Goal: Task Accomplishment & Management: Manage account settings

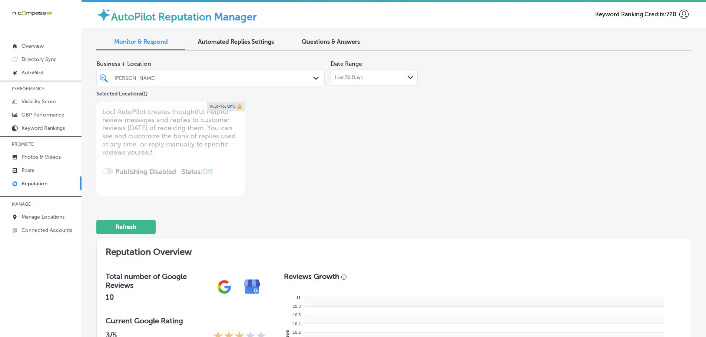
click at [403, 79] on div "Last 30 Days Path Created with Sketch." at bounding box center [374, 78] width 79 height 6
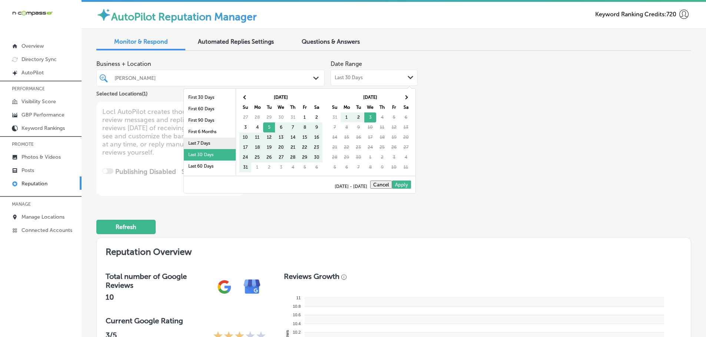
click at [207, 140] on li "Last 7 Days" at bounding box center [210, 143] width 52 height 11
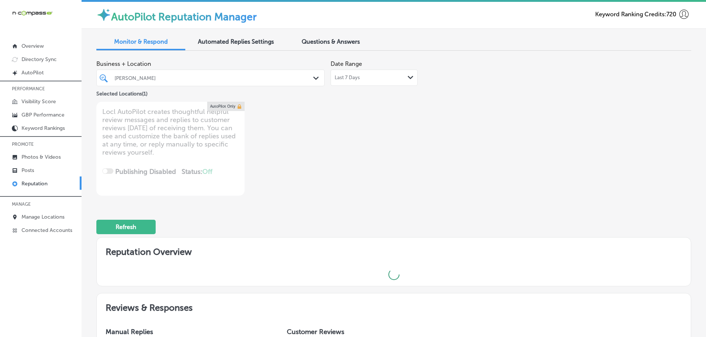
click at [314, 75] on div "Path Created with Sketch." at bounding box center [317, 78] width 8 height 8
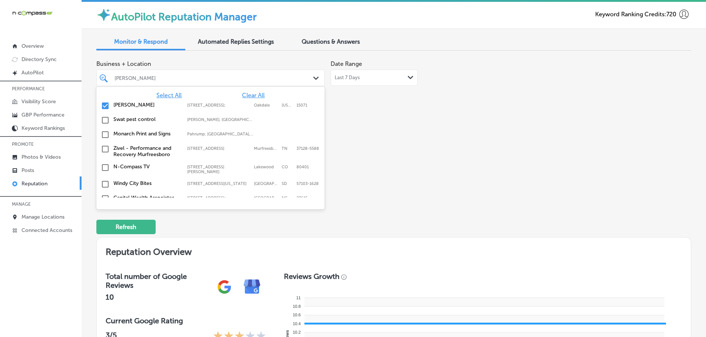
click at [163, 92] on span "Select All" at bounding box center [168, 95] width 25 height 7
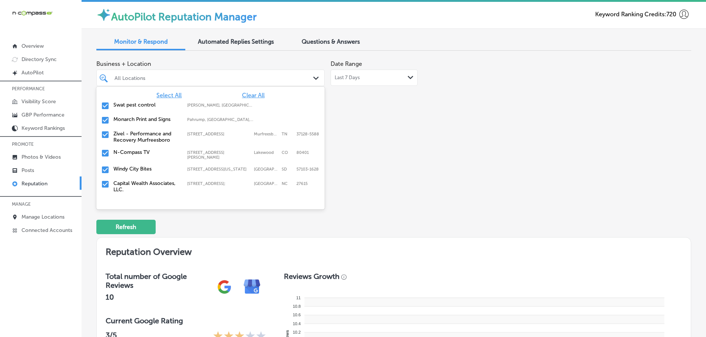
click at [137, 107] on label "Swat pest control" at bounding box center [146, 105] width 66 height 6
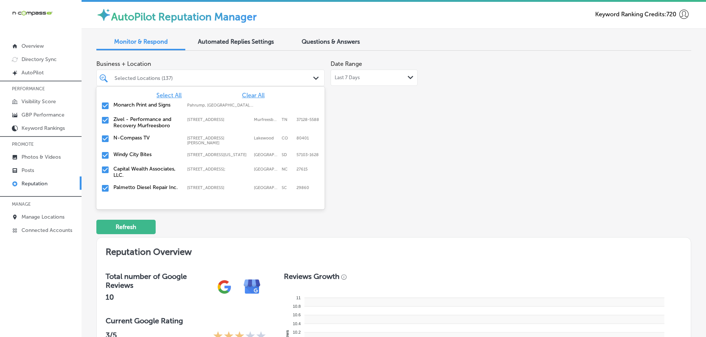
click at [141, 122] on label "Zivel - Performance and Recovery Murfreesboro" at bounding box center [146, 122] width 66 height 13
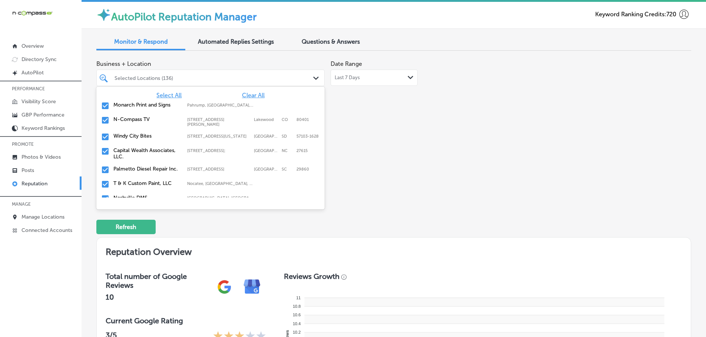
click at [139, 136] on label "Windy City Bites" at bounding box center [146, 136] width 66 height 6
click at [137, 155] on label "Palmetto Diesel Repair Inc." at bounding box center [146, 155] width 66 height 6
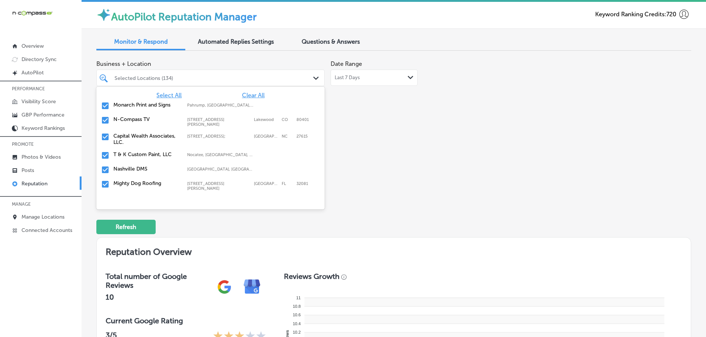
click at [137, 155] on label "T & K Custom Paint, LLC" at bounding box center [146, 155] width 66 height 6
click at [132, 170] on label "Mighty Dog Roofing" at bounding box center [146, 169] width 66 height 6
click at [132, 170] on label "Seascape Aquarium & Pet Center" at bounding box center [146, 172] width 66 height 13
click at [132, 170] on label "New View Windows" at bounding box center [146, 169] width 66 height 6
click at [132, 170] on label "The Floor Club of [GEOGRAPHIC_DATA]" at bounding box center [146, 172] width 66 height 13
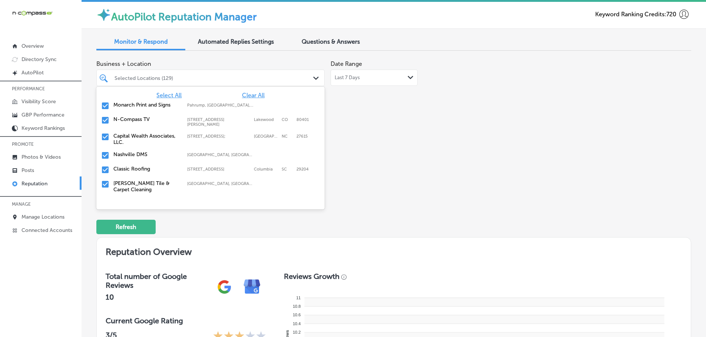
click at [132, 170] on label "Classic Roofing" at bounding box center [146, 169] width 66 height 6
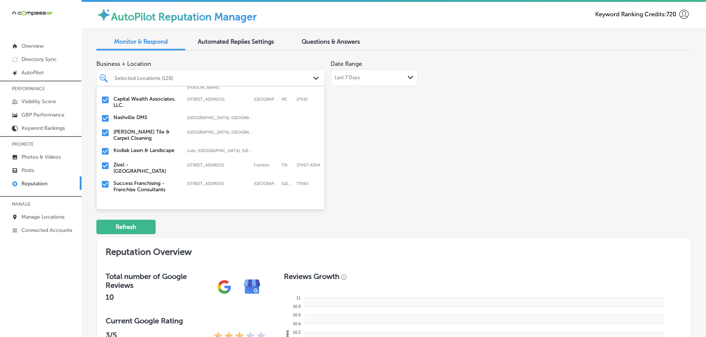
click at [158, 151] on label "Kodiak Lawn & Landscape" at bounding box center [146, 150] width 66 height 6
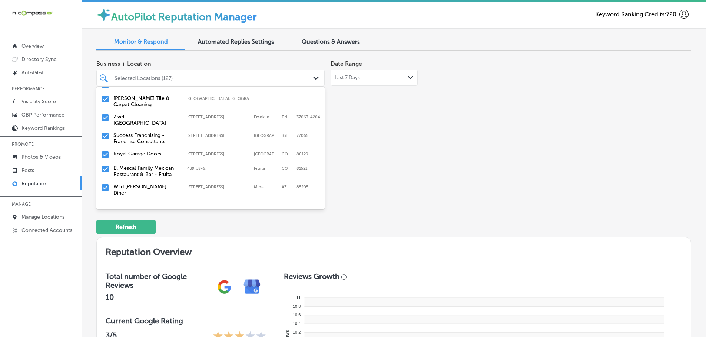
scroll to position [74, 0]
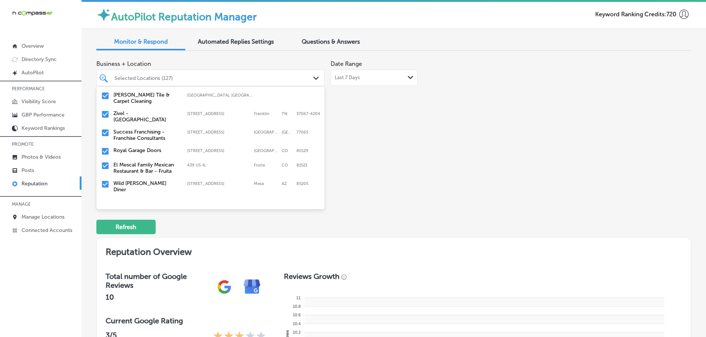
click at [134, 132] on label "Success Franchising - Franchise Consultants" at bounding box center [146, 135] width 66 height 13
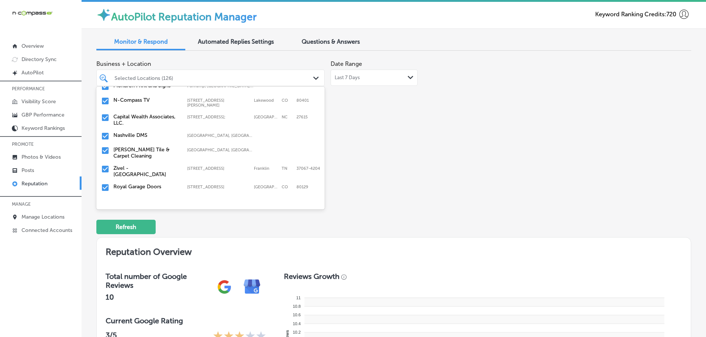
scroll to position [37, 0]
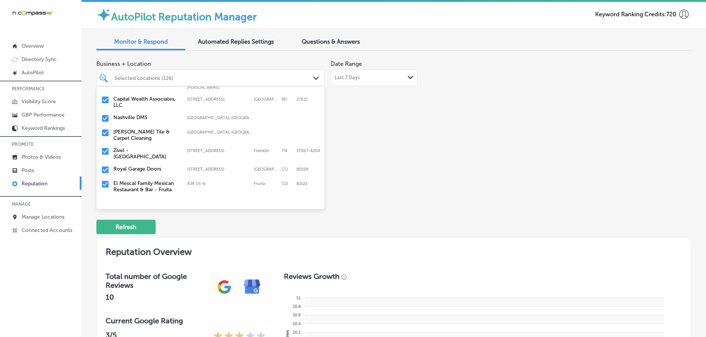
click at [139, 169] on label "Royal Garage Doors" at bounding box center [146, 169] width 66 height 6
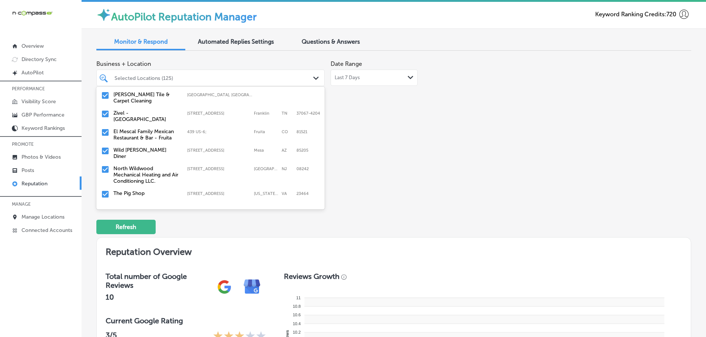
scroll to position [74, 0]
click at [150, 172] on label "North Wildwood Mechanical Heating and Air Conditioning LLC." at bounding box center [146, 175] width 66 height 19
click at [139, 169] on div "The Pig Shop [STREET_ADDRESS][US_STATE] [STREET_ADDRESS][US_STATE]" at bounding box center [210, 169] width 222 height 11
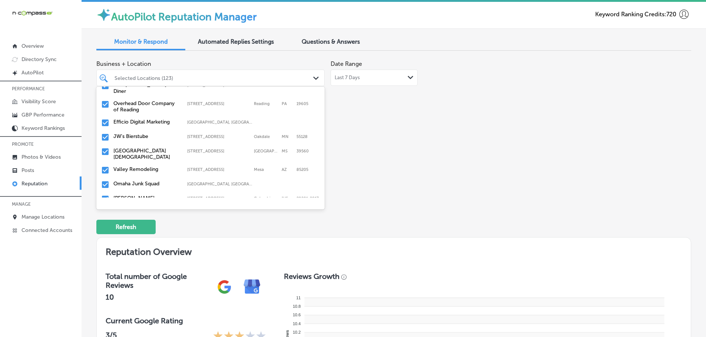
scroll to position [148, 0]
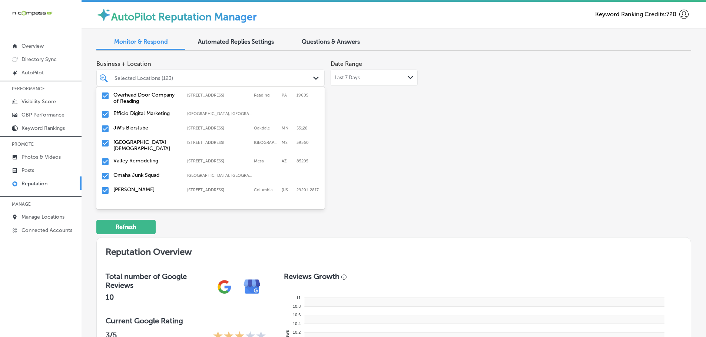
click at [141, 100] on label "Overhead Door Company of Reading" at bounding box center [146, 98] width 66 height 13
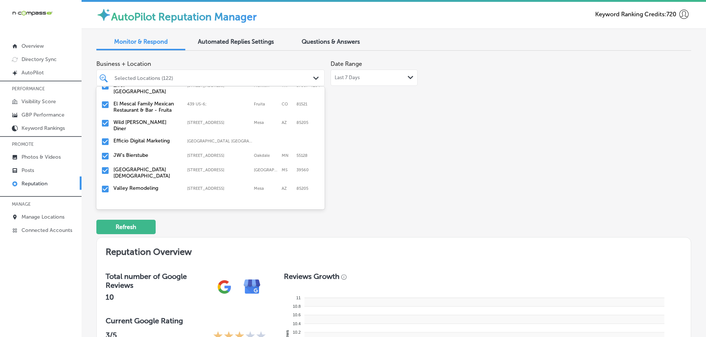
scroll to position [111, 0]
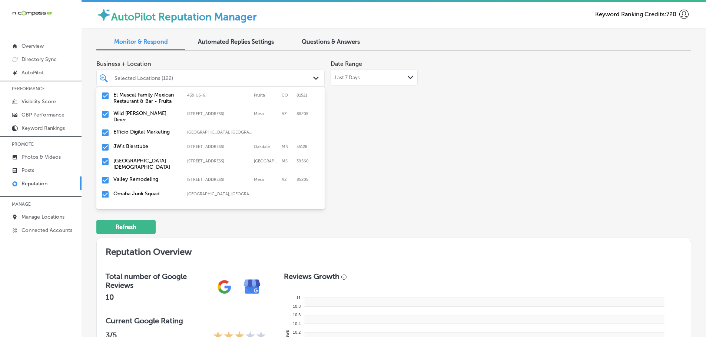
click at [142, 143] on label "JW's Bierstube" at bounding box center [146, 146] width 66 height 6
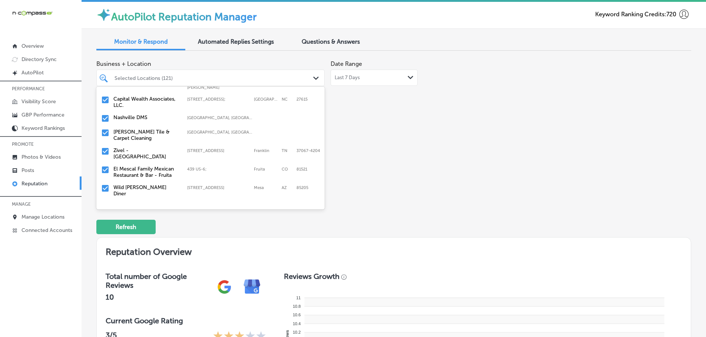
scroll to position [74, 0]
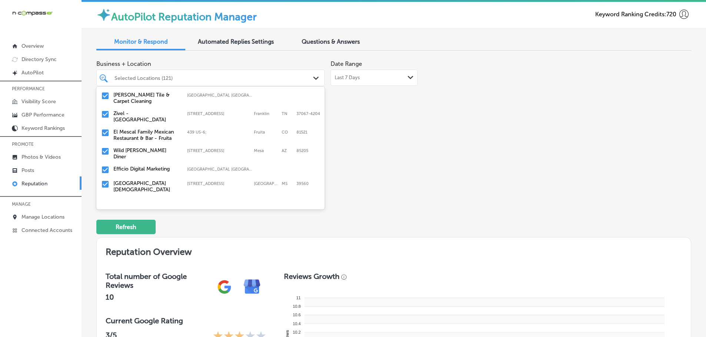
click at [145, 182] on label "[GEOGRAPHIC_DATA][DEMOGRAPHIC_DATA]" at bounding box center [146, 186] width 66 height 13
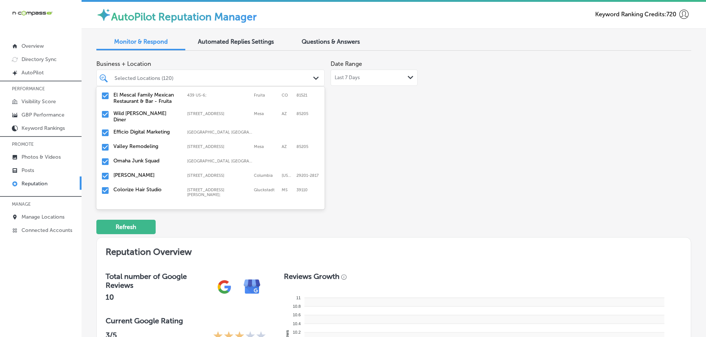
click at [144, 145] on label "Valley Remodeling" at bounding box center [146, 146] width 66 height 6
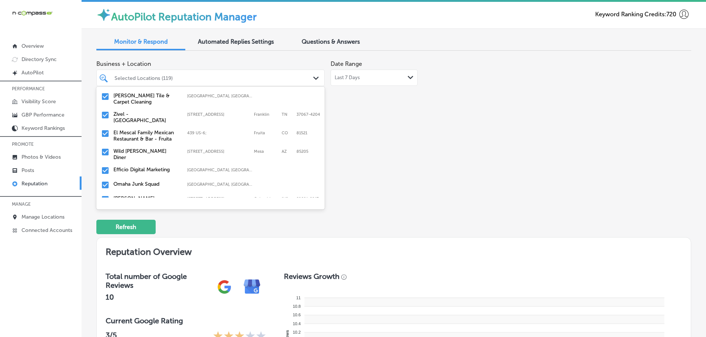
scroll to position [74, 0]
click at [144, 180] on label "Omaha Junk Squad" at bounding box center [146, 183] width 66 height 6
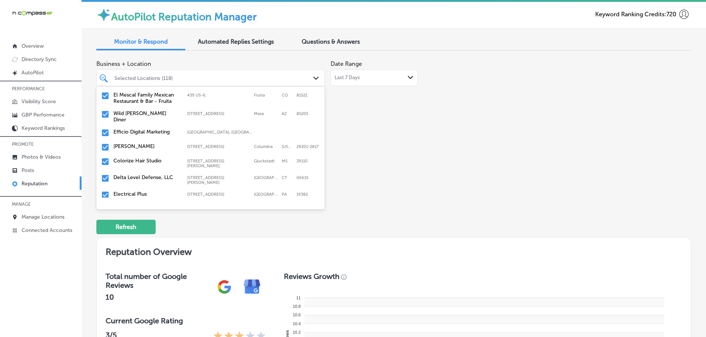
click at [131, 146] on div "[PERSON_NAME] [STREET_ADDRESS][US_STATE]-[GEOGRAPHIC_DATA][STREET_ADDRESS][US_S…" at bounding box center [210, 147] width 222 height 11
click at [146, 143] on label "Colorize Hair Studio" at bounding box center [146, 146] width 66 height 6
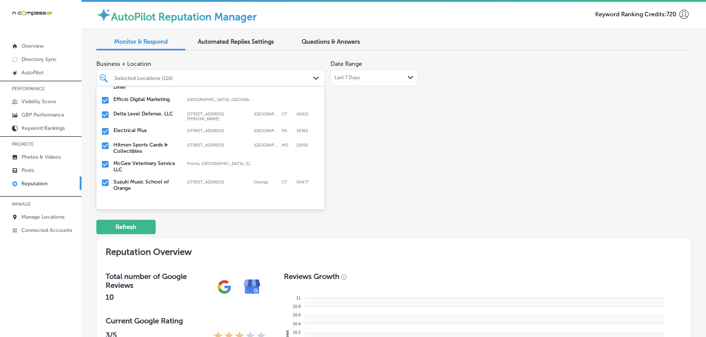
scroll to position [148, 0]
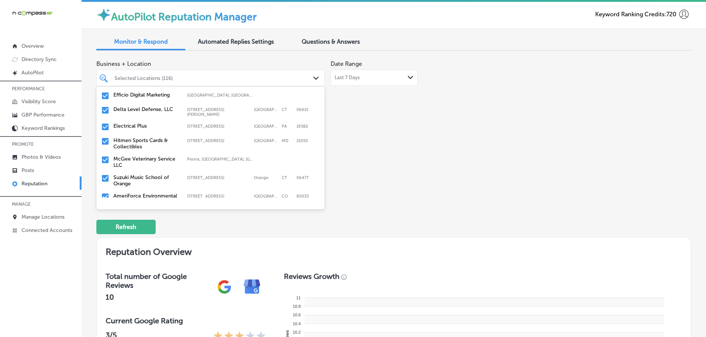
click at [143, 156] on label "McGee Veterinary Service LLC" at bounding box center [146, 162] width 66 height 13
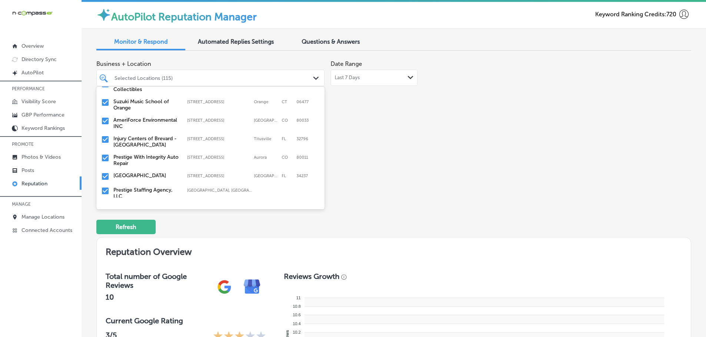
scroll to position [222, 0]
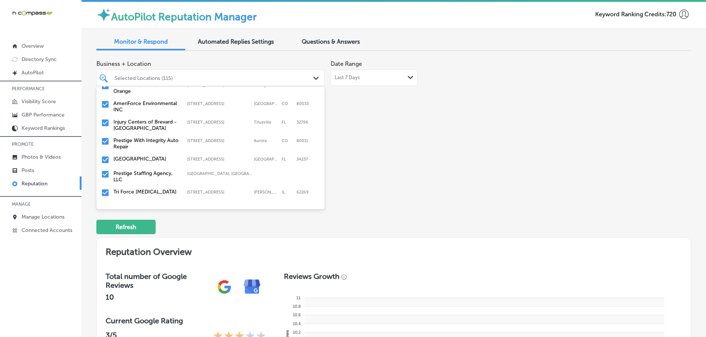
click at [141, 137] on label "Prestige With Integrity Auto Repair" at bounding box center [146, 143] width 66 height 13
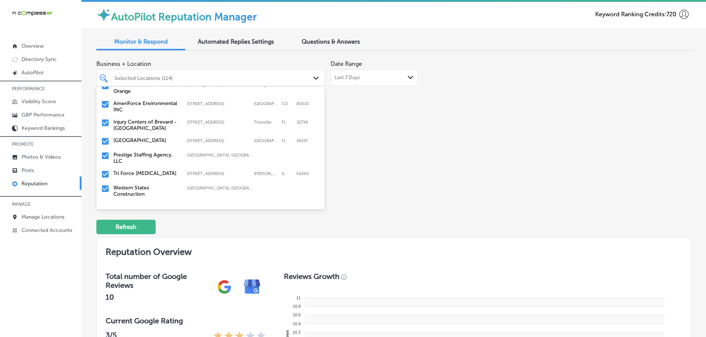
scroll to position [185, 0]
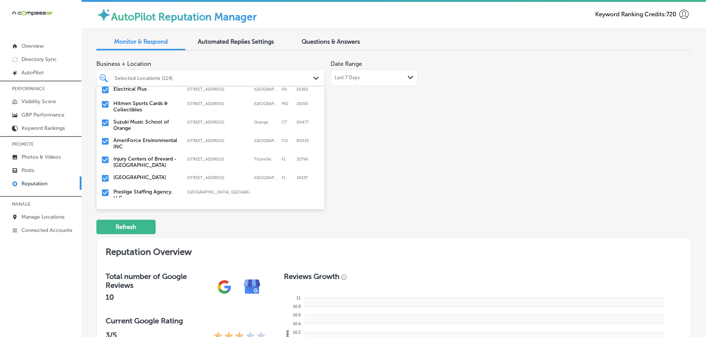
click at [151, 156] on label "Injury Centers of Brevard - [GEOGRAPHIC_DATA]" at bounding box center [146, 162] width 66 height 13
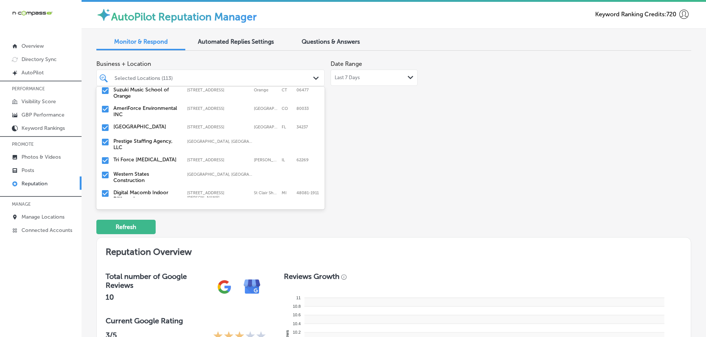
scroll to position [222, 0]
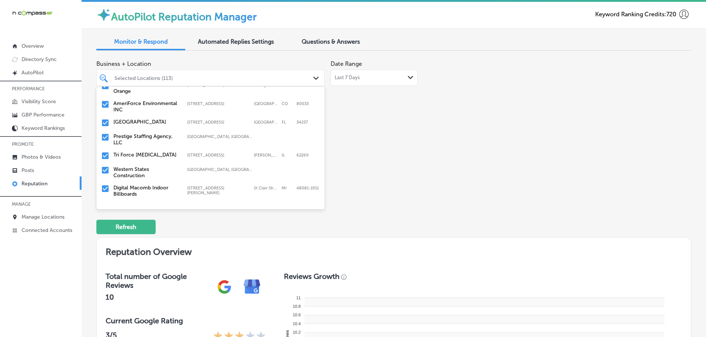
click at [153, 133] on label "Prestige Staffing Agency, LLC" at bounding box center [146, 139] width 66 height 13
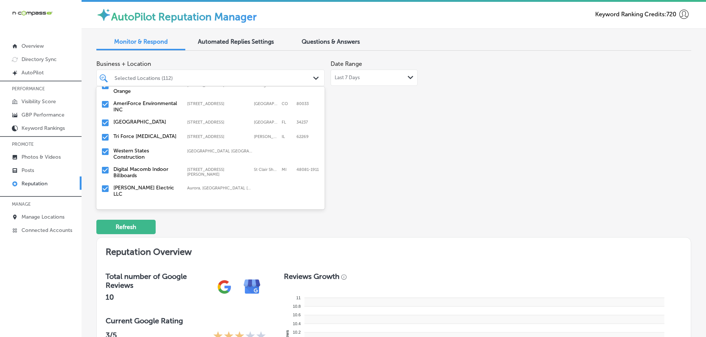
click at [163, 133] on label "Tri Force [MEDICAL_DATA]" at bounding box center [146, 136] width 66 height 6
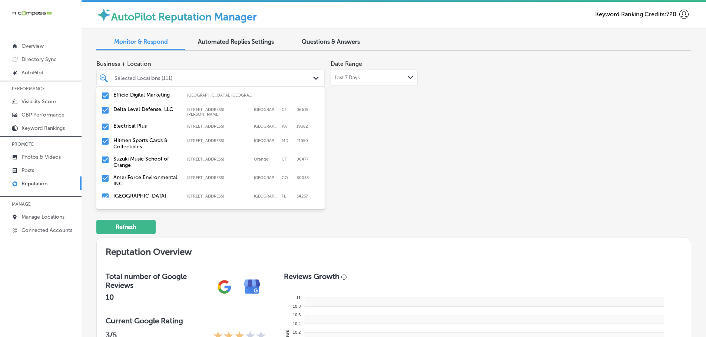
scroll to position [185, 0]
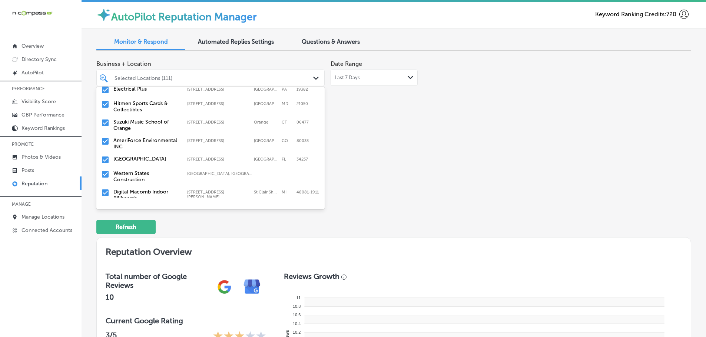
click at [147, 170] on label "Western States Construction" at bounding box center [146, 176] width 66 height 13
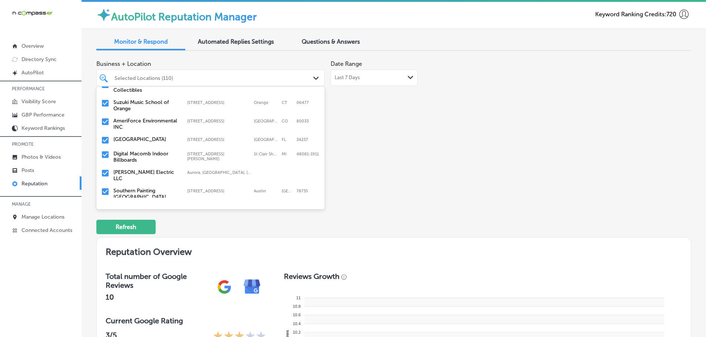
scroll to position [222, 0]
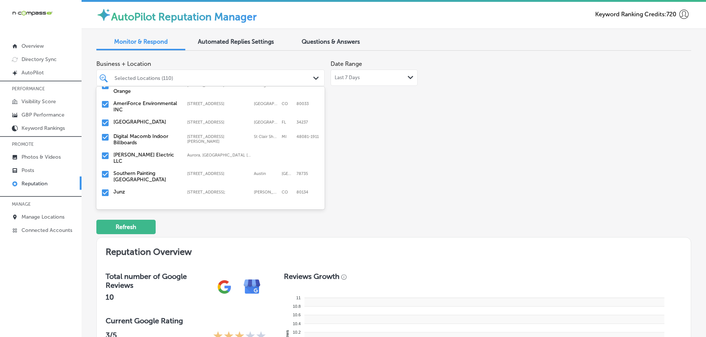
click at [152, 152] on label "[PERSON_NAME] Electric LLC" at bounding box center [146, 158] width 66 height 13
click at [158, 154] on label "Southern Painting [GEOGRAPHIC_DATA]" at bounding box center [146, 158] width 66 height 13
click at [141, 152] on label "Junz" at bounding box center [146, 155] width 66 height 6
click at [167, 152] on label "[PERSON_NAME]'s Restaurant and Bar" at bounding box center [146, 158] width 66 height 13
click at [167, 152] on label "Top Notch Landscaping & Irrigation [GEOGRAPHIC_DATA]" at bounding box center [146, 161] width 66 height 19
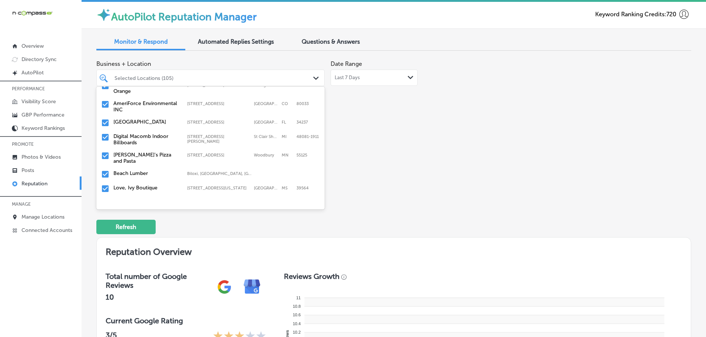
click at [167, 152] on label "[PERSON_NAME]'s Pizza and Pasta" at bounding box center [146, 158] width 66 height 13
click at [167, 152] on label "Beach Lumber" at bounding box center [146, 155] width 66 height 6
click at [154, 166] on label "Shabby Chic Boutique & [MEDICAL_DATA]" at bounding box center [146, 172] width 66 height 13
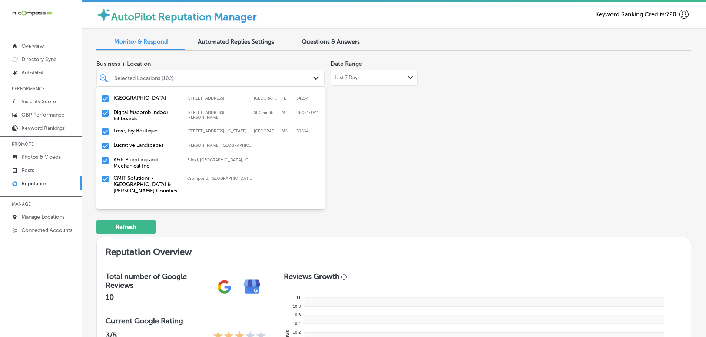
scroll to position [259, 0]
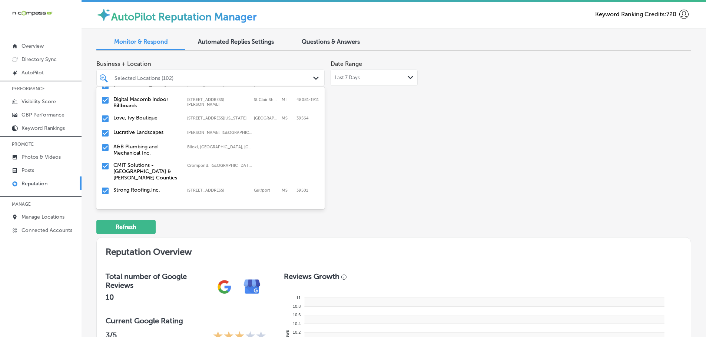
click at [156, 129] on label "Lucrative Landscapes" at bounding box center [146, 132] width 66 height 6
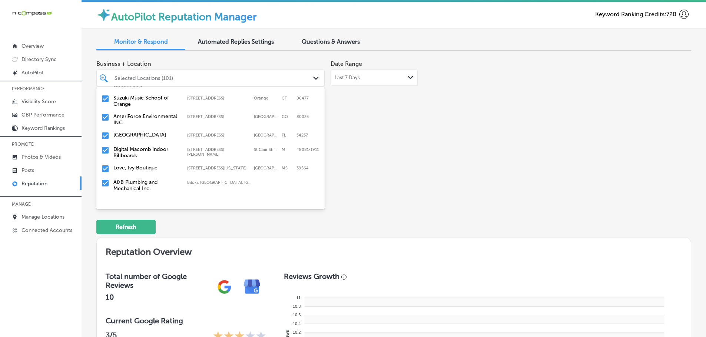
scroll to position [222, 0]
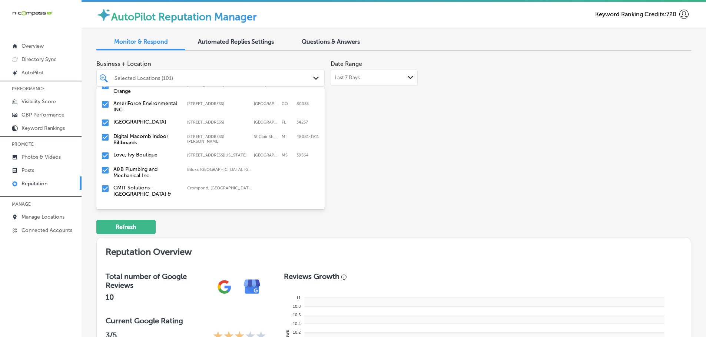
click at [156, 166] on label "A&B Plumbing and Mechanical Inc." at bounding box center [146, 172] width 66 height 13
click at [156, 166] on label "CMIT Solutions - [GEOGRAPHIC_DATA] & [PERSON_NAME] Counties" at bounding box center [146, 175] width 66 height 19
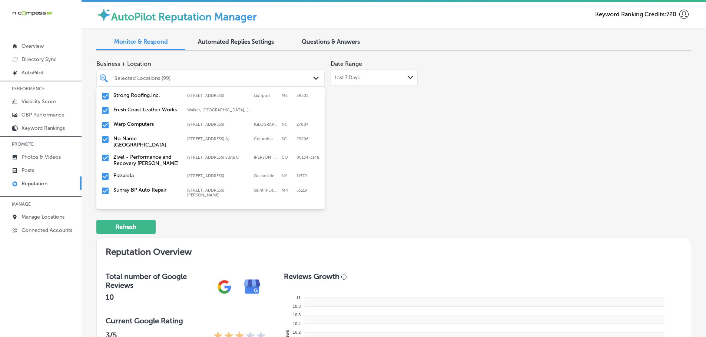
scroll to position [259, 0]
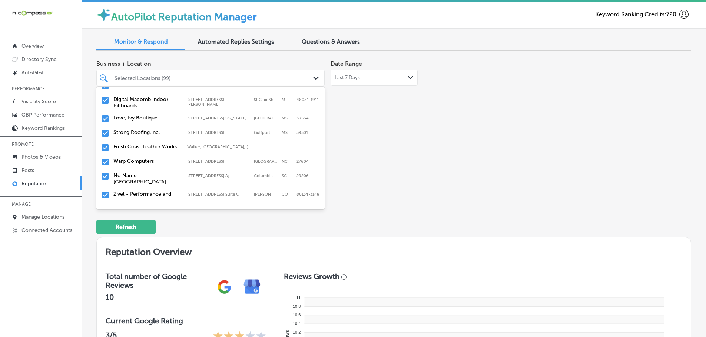
click at [149, 130] on div "Strong Roofing,Inc. [STREET_ADDRESS][GEOGRAPHIC_DATA][STREET_ADDRESS]" at bounding box center [210, 133] width 222 height 11
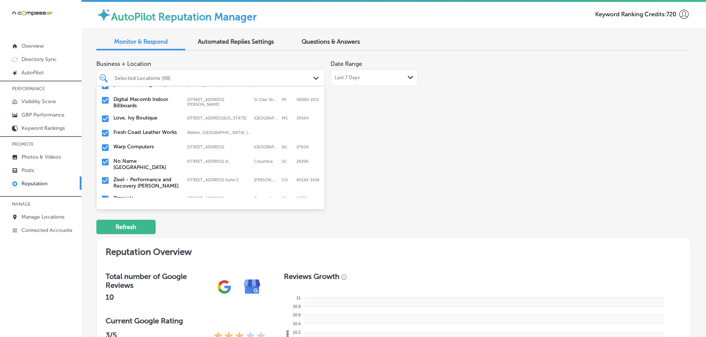
click at [151, 133] on label "Fresh Coast Leather Works" at bounding box center [146, 132] width 66 height 6
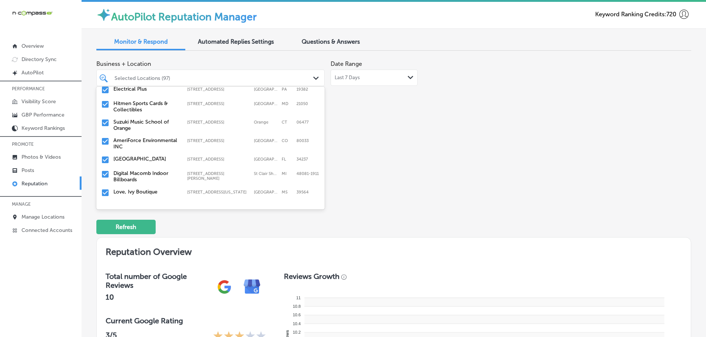
scroll to position [222, 0]
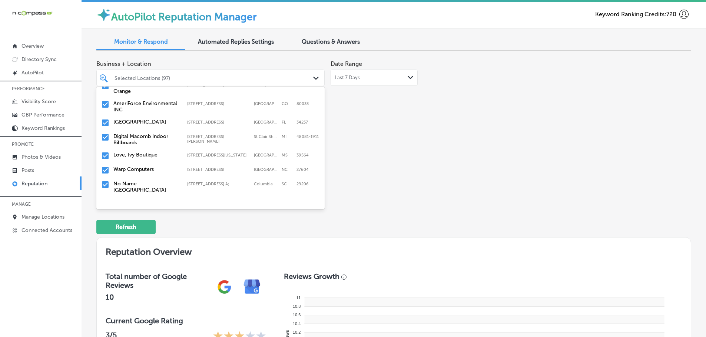
click at [146, 166] on label "Warp Computers" at bounding box center [146, 169] width 66 height 6
click at [160, 166] on label "No Name [GEOGRAPHIC_DATA]" at bounding box center [146, 172] width 66 height 13
click at [160, 170] on label "Zivel - Performance and Recovery [PERSON_NAME]" at bounding box center [146, 172] width 66 height 13
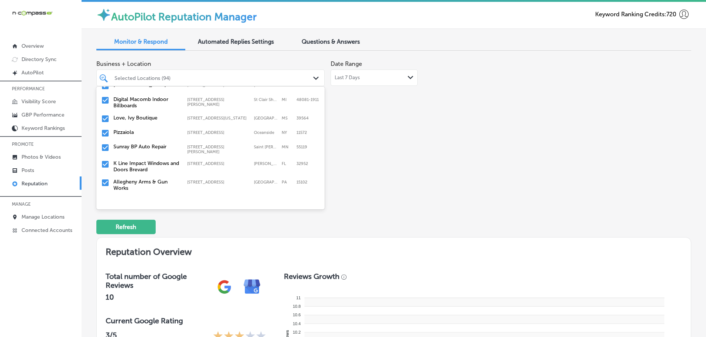
click at [160, 160] on label "K Line Impact Windows and Doors Brevard" at bounding box center [146, 166] width 66 height 13
click at [160, 179] on label "Castle Road Construction Inc" at bounding box center [146, 185] width 66 height 13
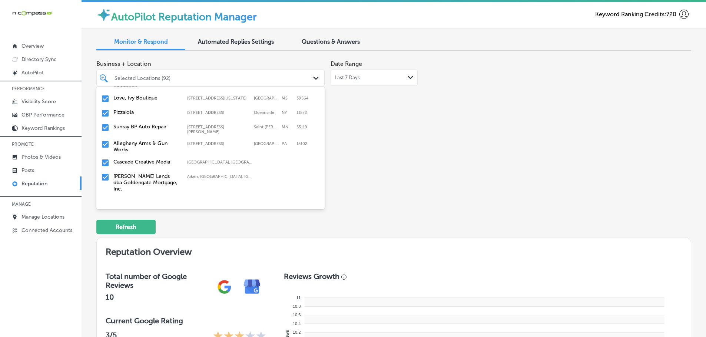
scroll to position [296, 0]
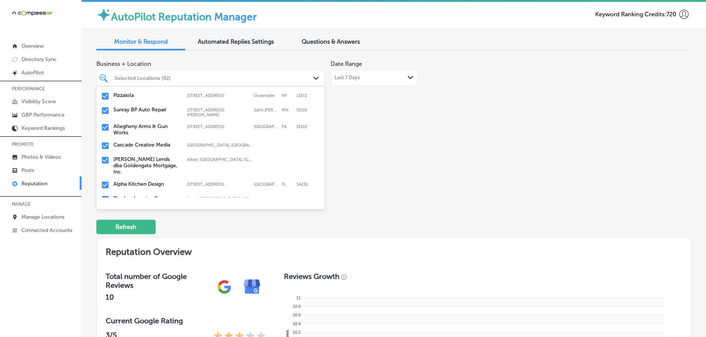
click at [162, 157] on label "[PERSON_NAME] Lends dba Goldengate Mortgage, Inc." at bounding box center [146, 165] width 66 height 19
click at [158, 171] on label "The Landscaping Company" at bounding box center [146, 174] width 66 height 6
click at [152, 171] on label "CARDIACS Sports & Memorabilia" at bounding box center [146, 177] width 66 height 13
click at [157, 171] on label "Sicilian Guys Trattoria" at bounding box center [146, 174] width 66 height 6
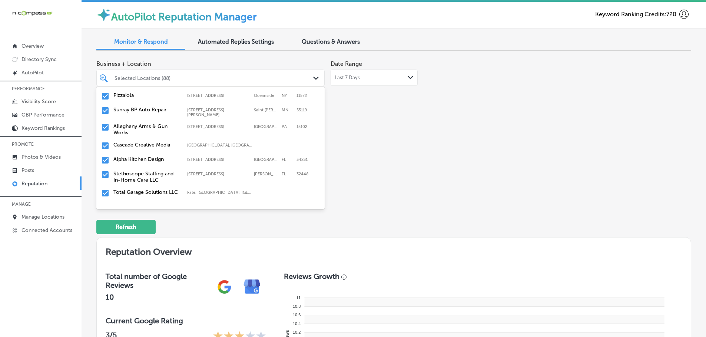
click at [153, 171] on label "Stethoscope Staffing and In-Home Care LLC" at bounding box center [146, 177] width 66 height 13
click at [156, 171] on label "Total Garage Solutions LLC" at bounding box center [146, 174] width 66 height 6
click at [156, 171] on label "Refine Physical Therapy" at bounding box center [146, 174] width 66 height 6
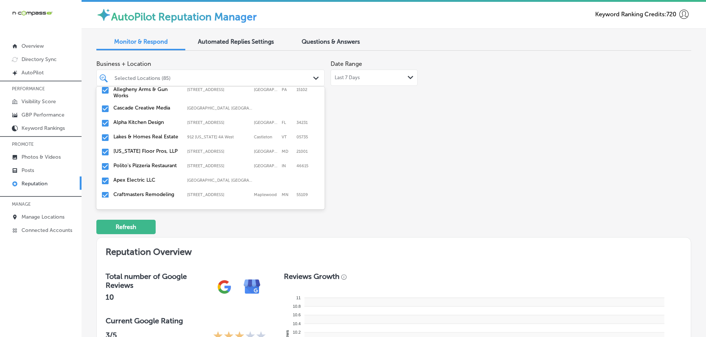
scroll to position [370, 0]
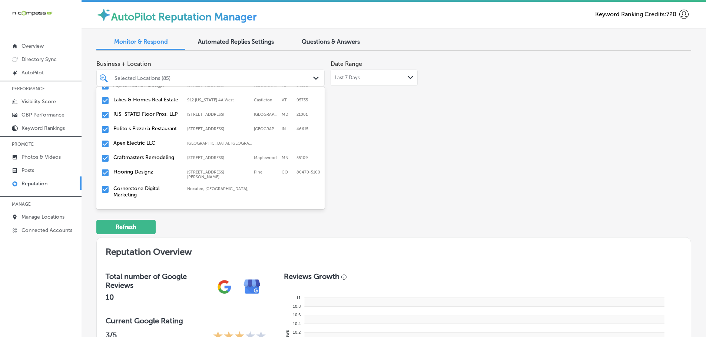
click at [146, 111] on label "[US_STATE] Floor Pros, LLP" at bounding box center [146, 114] width 66 height 6
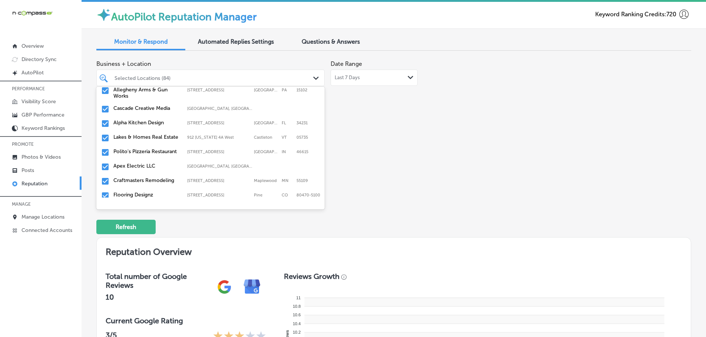
scroll to position [333, 0]
click at [143, 154] on label "Polito's Pizzeria Restaurant" at bounding box center [146, 151] width 66 height 6
click at [151, 150] on div "Apex Electric LLC [GEOGRAPHIC_DATA], [GEOGRAPHIC_DATA], [GEOGRAPHIC_DATA] | [GE…" at bounding box center [210, 152] width 222 height 11
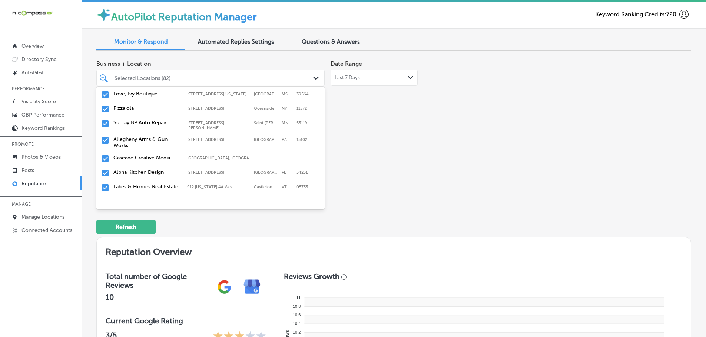
scroll to position [296, 0]
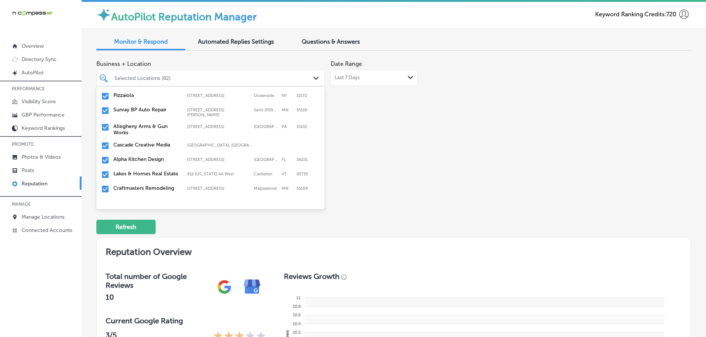
click at [153, 185] on label "Craftmasters Remodeling" at bounding box center [146, 188] width 66 height 6
click at [147, 185] on label "Flooring Designz" at bounding box center [146, 188] width 66 height 6
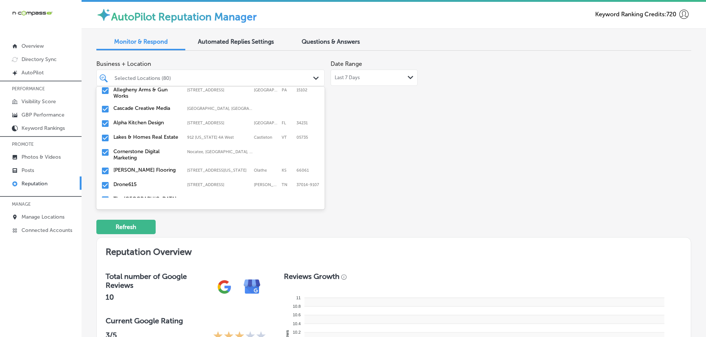
scroll to position [333, 0]
click at [144, 170] on div "[PERSON_NAME] Flooring [STREET_ADDRESS][US_STATE] [STREET_ADDRESS][US_STATE]" at bounding box center [210, 170] width 222 height 11
click at [149, 167] on label "Drone615" at bounding box center [146, 170] width 66 height 6
click at [161, 172] on label "The [GEOGRAPHIC_DATA] / [GEOGRAPHIC_DATA]" at bounding box center [146, 173] width 66 height 13
click at [151, 170] on label "MarAvisa Wellness & Aesthetics" at bounding box center [146, 173] width 66 height 13
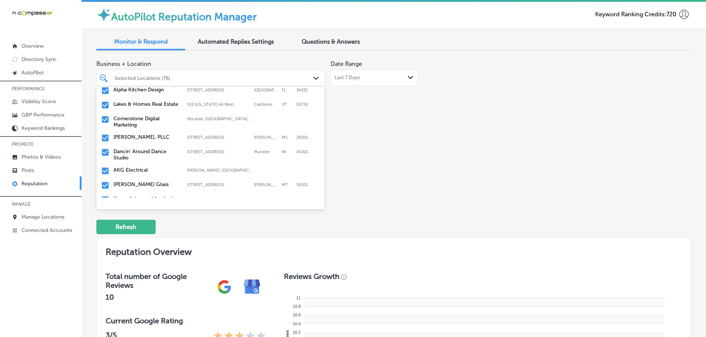
scroll to position [370, 0]
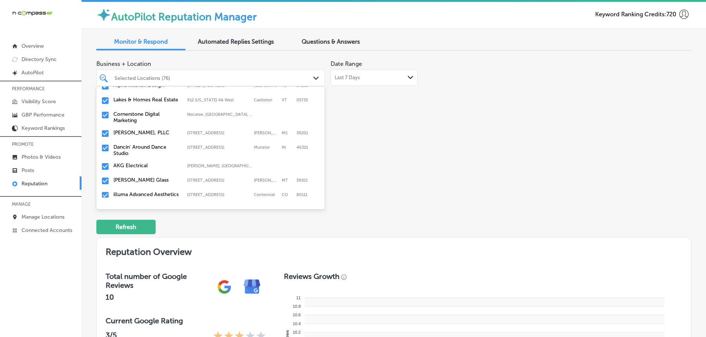
click at [154, 130] on label "[PERSON_NAME], PLLC" at bounding box center [146, 133] width 66 height 6
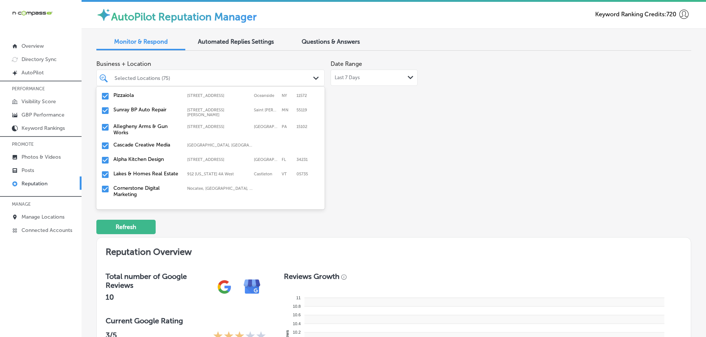
scroll to position [333, 0]
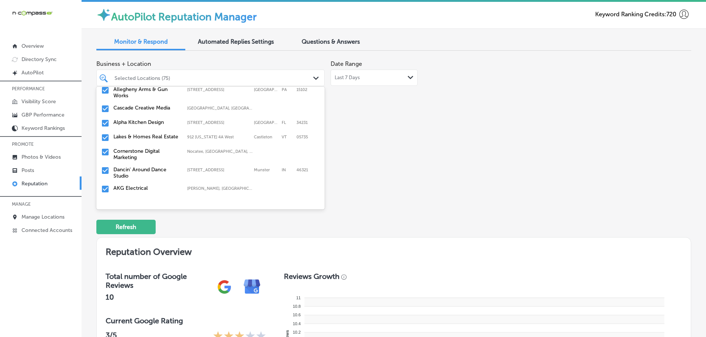
click at [161, 167] on label "Dancin' Around Dance Studio" at bounding box center [146, 173] width 66 height 13
click at [142, 167] on label "AKG Electrical" at bounding box center [146, 170] width 66 height 6
click at [143, 181] on label "illuma Advanced Aesthetics" at bounding box center [146, 184] width 66 height 6
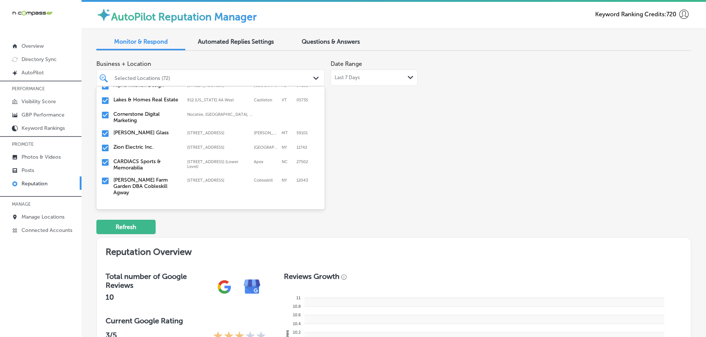
click at [156, 159] on label "CARDIACS Sports & Memorabilia" at bounding box center [146, 165] width 66 height 13
drag, startPoint x: 156, startPoint y: 159, endPoint x: 162, endPoint y: 159, distance: 6.3
click at [162, 159] on label "[PERSON_NAME] Farm Garden DBA Cobleskill Agway" at bounding box center [146, 168] width 66 height 19
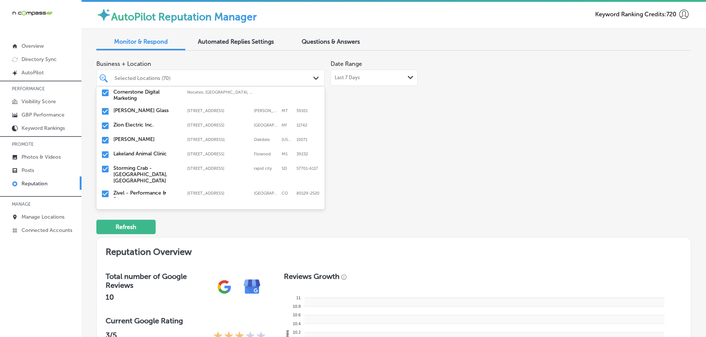
scroll to position [407, 0]
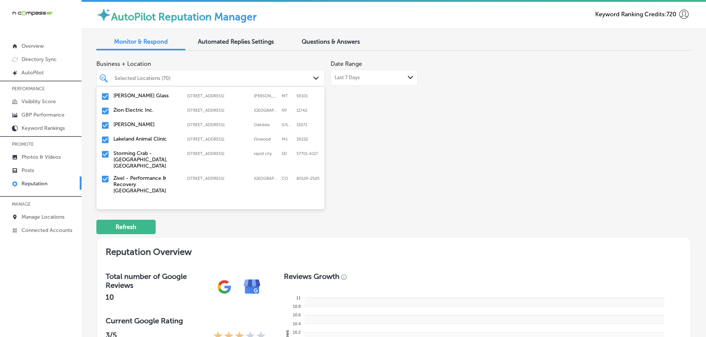
click at [157, 139] on div "[GEOGRAPHIC_DATA] [STREET_ADDRESS][GEOGRAPHIC_DATA][STREET_ADDRESS]" at bounding box center [210, 139] width 222 height 11
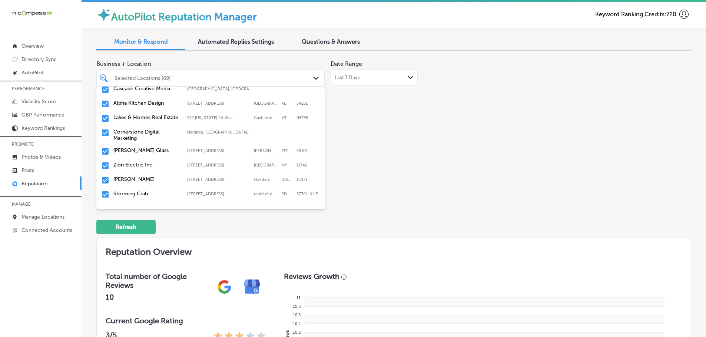
scroll to position [370, 0]
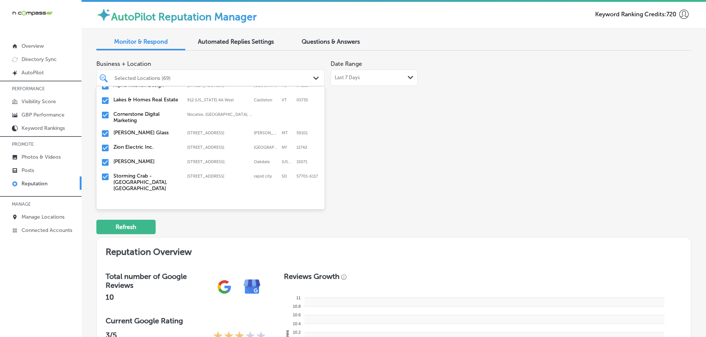
click at [144, 173] on label "Storming Crab - [GEOGRAPHIC_DATA], [GEOGRAPHIC_DATA]" at bounding box center [146, 182] width 66 height 19
click at [150, 173] on label "Zivel - Performance & Recovery [GEOGRAPHIC_DATA]" at bounding box center [146, 182] width 66 height 19
click at [147, 187] on label "Simply Solar [US_STATE]" at bounding box center [146, 190] width 66 height 6
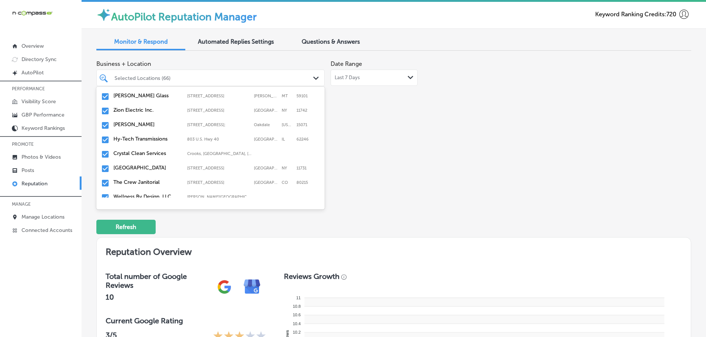
click at [160, 152] on div "Crystal Clean Services [GEOGRAPHIC_DATA], [GEOGRAPHIC_DATA], [GEOGRAPHIC_DATA] …" at bounding box center [210, 154] width 222 height 11
click at [156, 167] on label "The Crew Janitorial" at bounding box center [146, 168] width 66 height 6
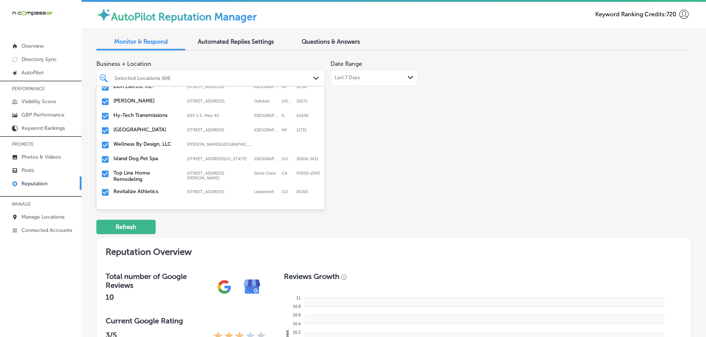
scroll to position [445, 0]
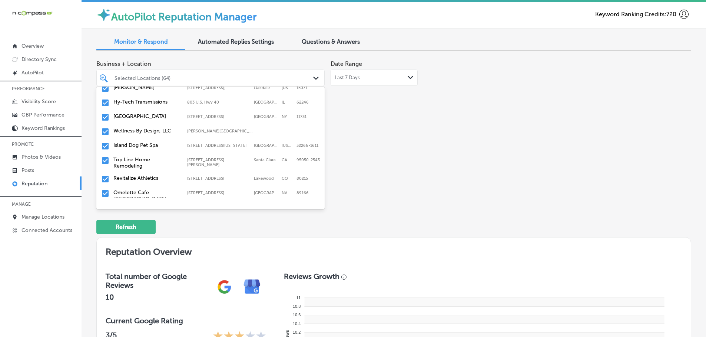
click at [139, 146] on label "Island Dog Pet Spa" at bounding box center [146, 145] width 66 height 6
click at [139, 148] on label "Top Line Home Remodeling" at bounding box center [146, 148] width 66 height 13
click at [157, 147] on label "Revitalize Athletics" at bounding box center [146, 145] width 66 height 6
click at [148, 163] on label "Friends Auto Sales" at bounding box center [146, 164] width 66 height 6
click at [139, 164] on label "Volt" at bounding box center [146, 164] width 66 height 6
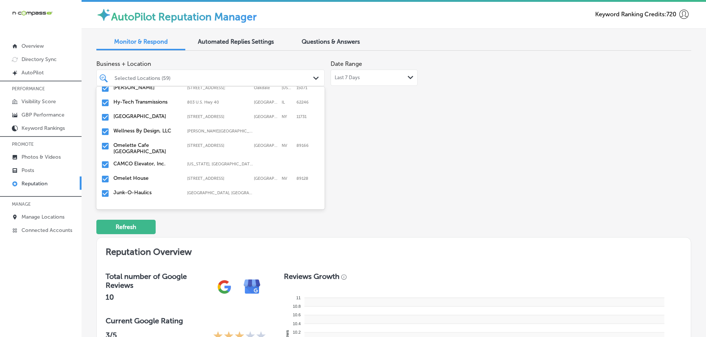
click at [152, 161] on label "CAMCO Elevator, Inc." at bounding box center [146, 164] width 66 height 6
click at [147, 162] on label "Omelet House" at bounding box center [146, 164] width 66 height 6
click at [150, 163] on label "Junk-O-Haulics" at bounding box center [146, 164] width 66 height 6
click at [161, 177] on label "Mr. Electric of Main Line-[GEOGRAPHIC_DATA]" at bounding box center [146, 181] width 66 height 13
click at [163, 178] on label "Double Five Mid Cities Jiu Jitsu" at bounding box center [146, 181] width 66 height 13
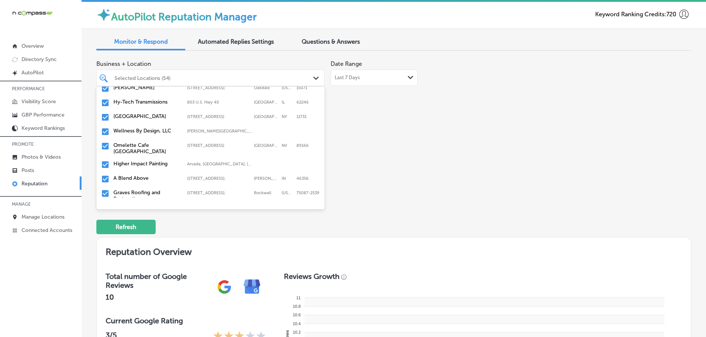
scroll to position [482, 0]
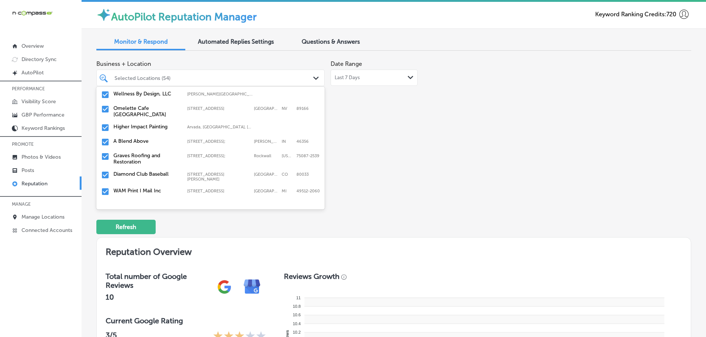
click at [153, 160] on label "Graves Roofing and Restoration" at bounding box center [146, 159] width 66 height 13
click at [170, 155] on label "Diamond Club Baseball" at bounding box center [146, 156] width 66 height 6
click at [152, 170] on label "Elite Garage Doors" at bounding box center [146, 170] width 66 height 6
click at [144, 173] on label "Midwest Accounting & Tax, LLP" at bounding box center [146, 173] width 66 height 13
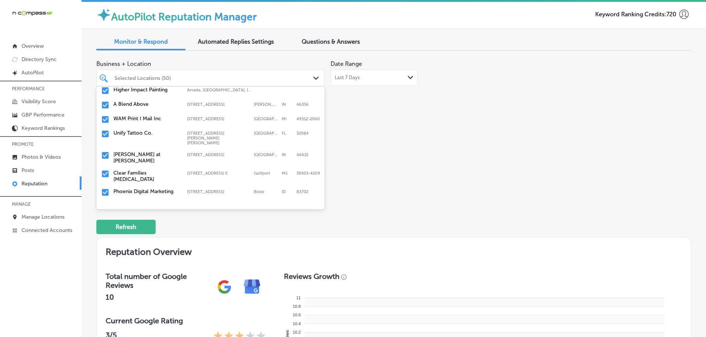
click at [136, 135] on label "Unify Tattoo Co." at bounding box center [146, 133] width 66 height 6
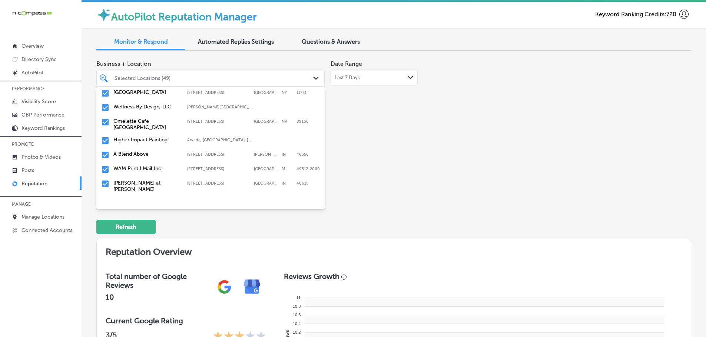
scroll to position [482, 0]
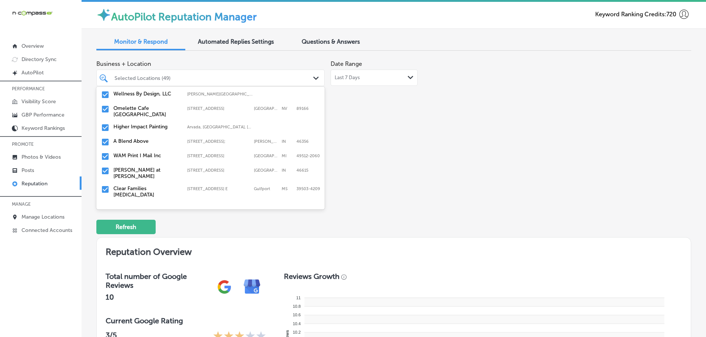
click at [154, 171] on label "[PERSON_NAME] at [PERSON_NAME]" at bounding box center [146, 173] width 66 height 13
click at [147, 176] on label "Clear Families [MEDICAL_DATA]" at bounding box center [146, 173] width 66 height 13
click at [168, 170] on label "Phoenix Digital Marketing" at bounding box center [146, 170] width 66 height 6
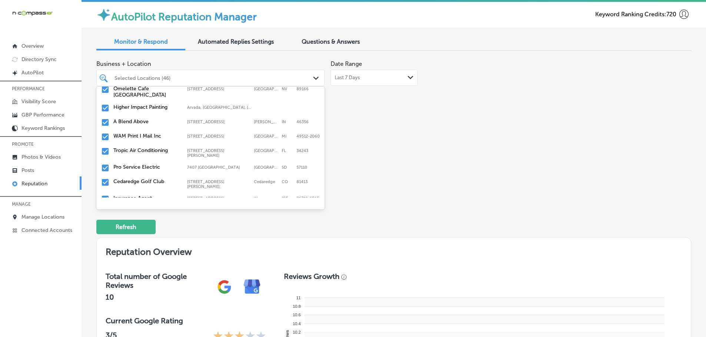
scroll to position [519, 0]
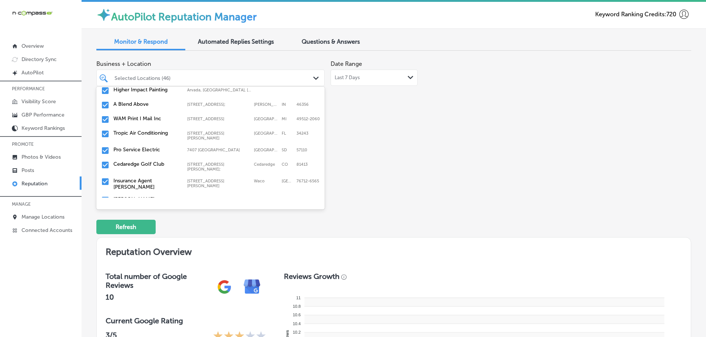
click at [187, 134] on label "[STREET_ADDRESS][PERSON_NAME]" at bounding box center [218, 136] width 63 height 10
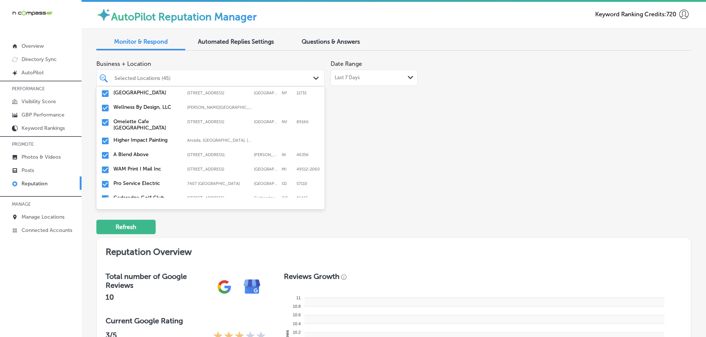
scroll to position [482, 0]
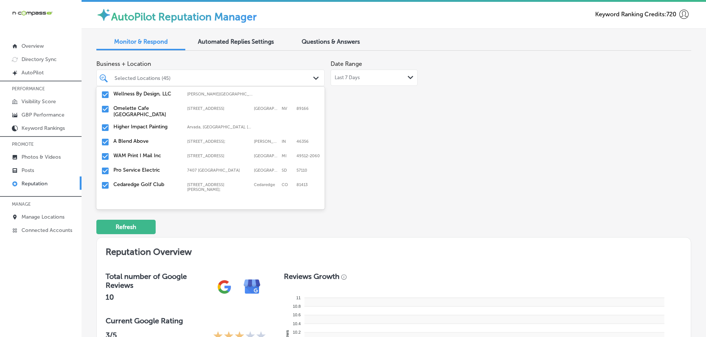
click at [162, 170] on label "Pro Service Electric" at bounding box center [146, 170] width 66 height 6
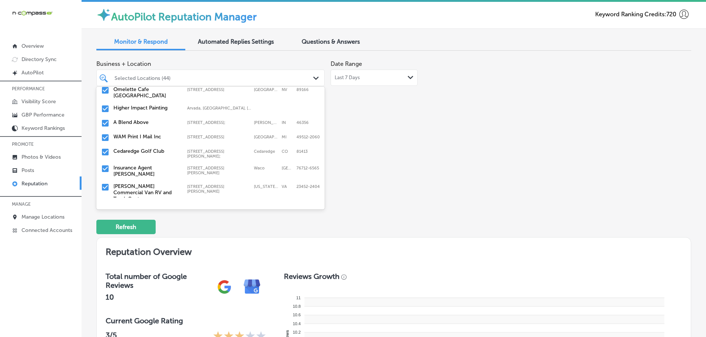
scroll to position [519, 0]
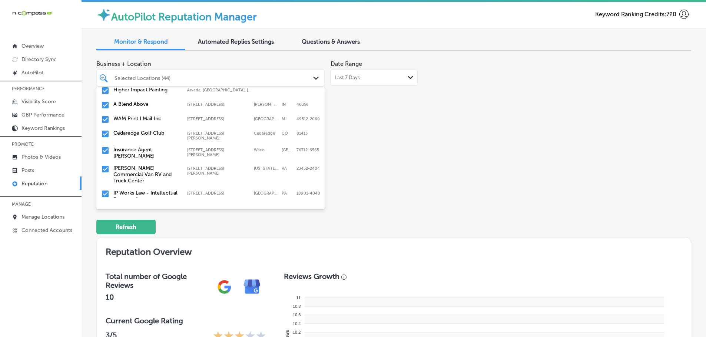
click at [196, 151] on div "Insurance Agent [PERSON_NAME] [STREET_ADDRESS][PERSON_NAME] [STREET_ADDRESS][PE…" at bounding box center [196, 153] width 166 height 13
click at [205, 151] on div "[PERSON_NAME] Commercial Van RV and [GEOGRAPHIC_DATA] [STREET_ADDRESS][PERSON_N…" at bounding box center [196, 156] width 166 height 19
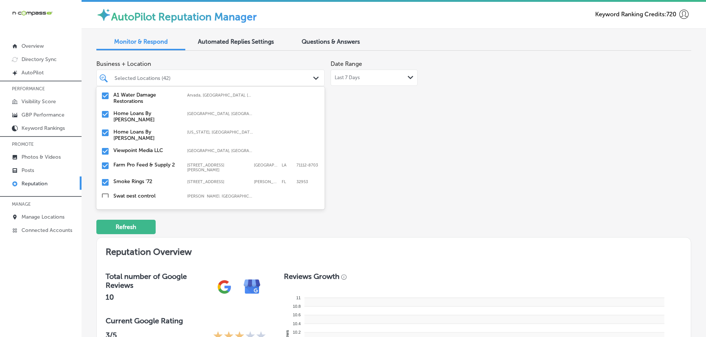
scroll to position [593, 0]
click at [205, 116] on label "[GEOGRAPHIC_DATA], [GEOGRAPHIC_DATA], [GEOGRAPHIC_DATA] | [GEOGRAPHIC_DATA], [G…" at bounding box center [220, 113] width 66 height 5
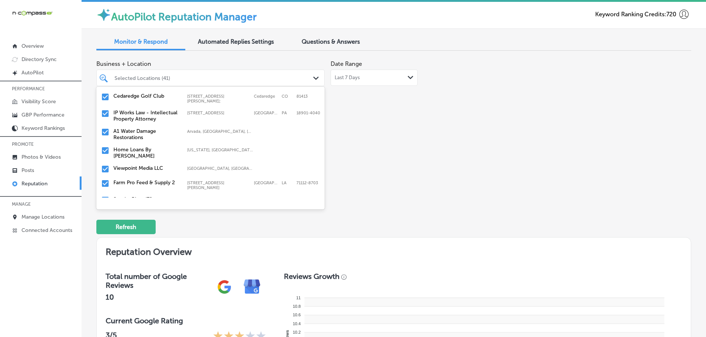
scroll to position [519, 0]
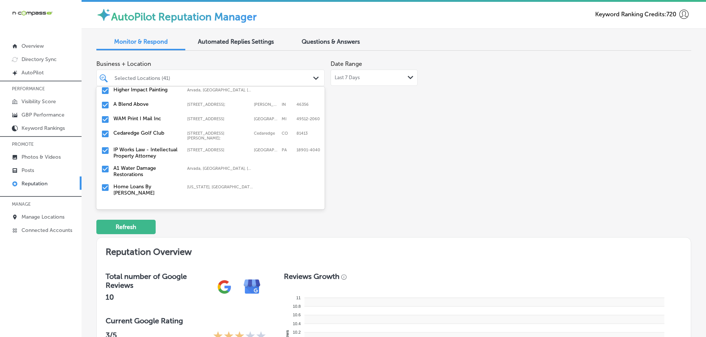
click at [208, 150] on div "IP Works Law - Intellectual Property Attorney [STREET_ADDRESS]-4040 [STREET_ADD…" at bounding box center [196, 153] width 166 height 13
click at [171, 167] on label "Home Loans By [PERSON_NAME]" at bounding box center [146, 171] width 66 height 13
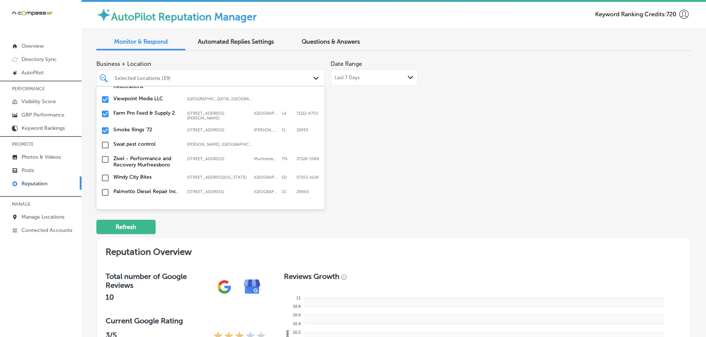
scroll to position [593, 0]
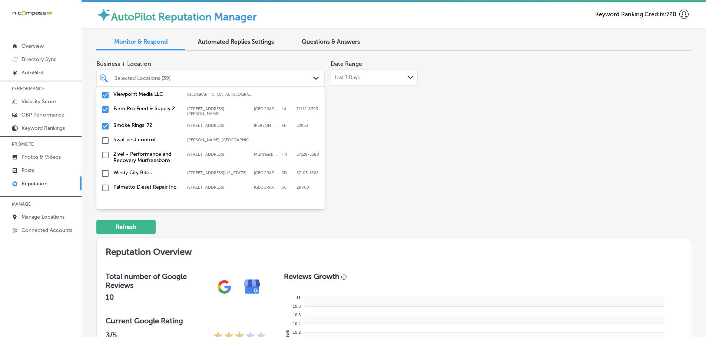
click at [176, 122] on label "Smoke Rings '72" at bounding box center [146, 125] width 66 height 6
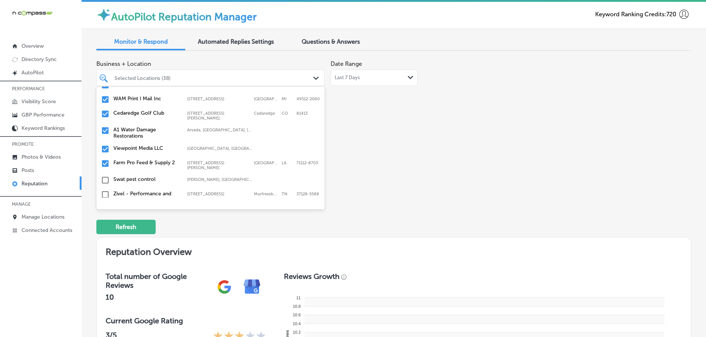
scroll to position [556, 0]
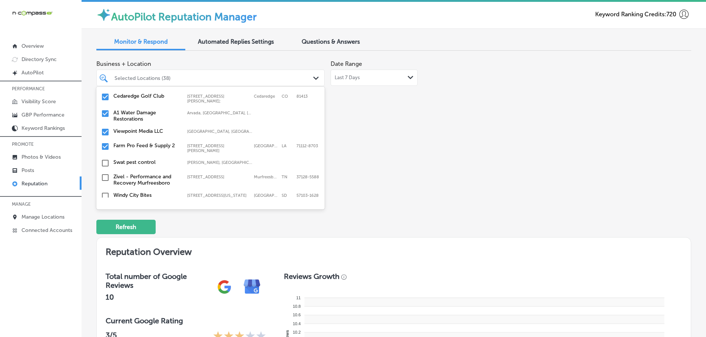
click at [162, 143] on label "Farm Pro Feed & Supply 2" at bounding box center [146, 146] width 66 height 6
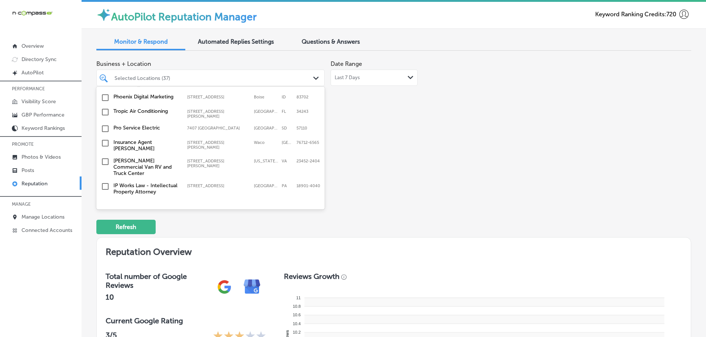
scroll to position [2196, 0]
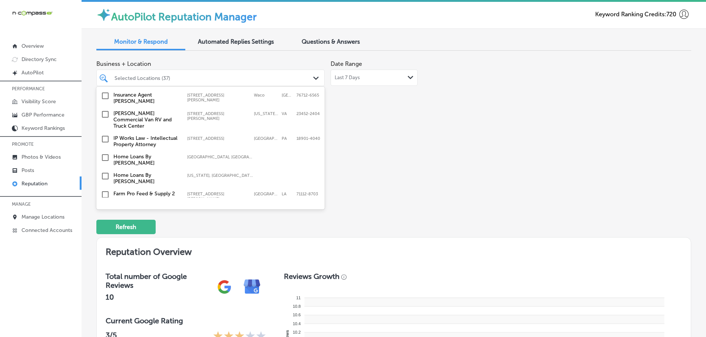
click at [427, 170] on div "Business + Location option [STREET_ADDRESS][PERSON_NAME] option [STREET_ADDRESS…" at bounding box center [274, 126] width 357 height 139
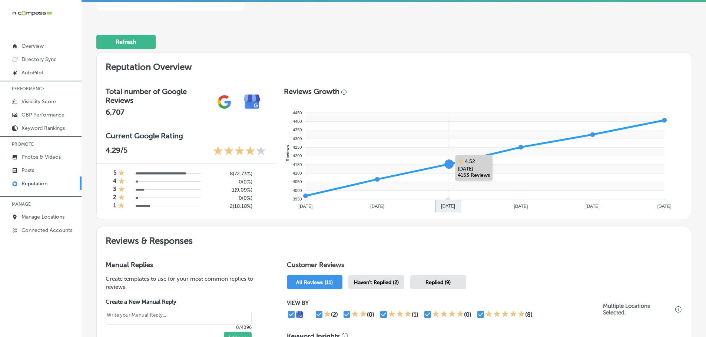
scroll to position [370, 0]
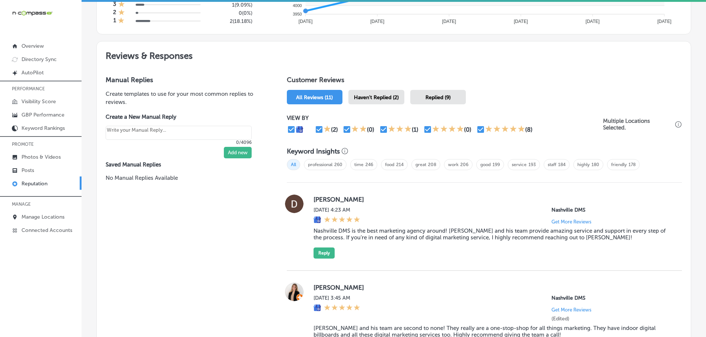
click at [378, 100] on span "Haven't Replied (2)" at bounding box center [376, 97] width 45 height 6
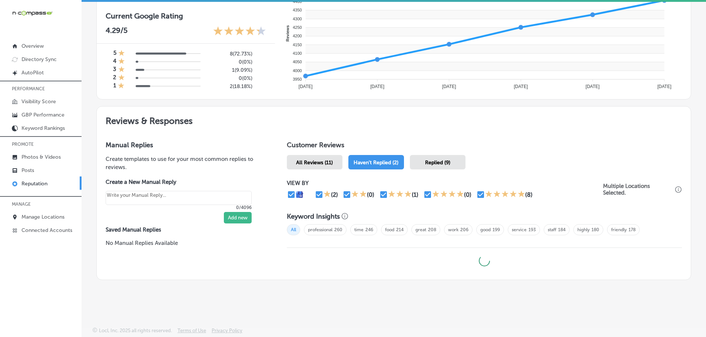
type textarea "x"
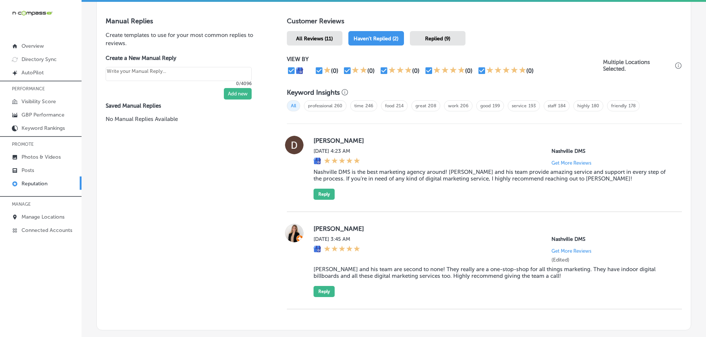
scroll to position [480, 0]
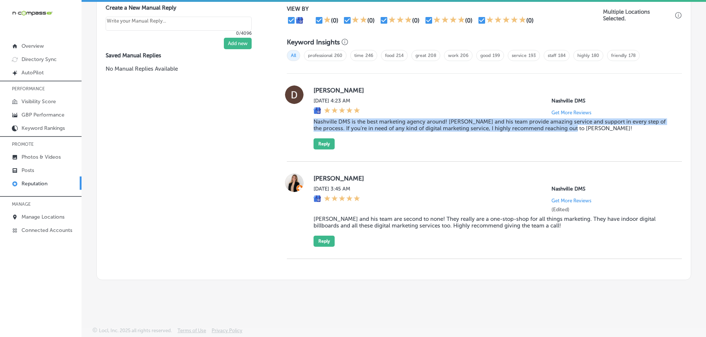
drag, startPoint x: 309, startPoint y: 122, endPoint x: 575, endPoint y: 132, distance: 266.5
click at [575, 132] on div "[PERSON_NAME] [DATE] 4:23 AM Nashville DMS Get More Reviews Nashville DMS is th…" at bounding box center [484, 118] width 395 height 64
copy blockquote "Nashville DMS is the best marketing agency around! [PERSON_NAME] and his team p…"
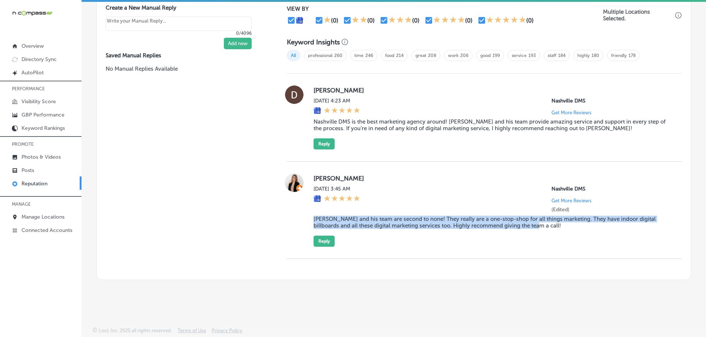
drag, startPoint x: 306, startPoint y: 218, endPoint x: 526, endPoint y: 226, distance: 220.2
click at [526, 226] on div "[PERSON_NAME][DATE] 3:45 AM Nashville DMS Get More Reviews (Edited) [PERSON_NAM…" at bounding box center [484, 210] width 395 height 73
copy blockquote "[PERSON_NAME] and his team are second to none! They really are a one-stop-shop …"
click at [320, 141] on button "Reply" at bounding box center [323, 144] width 21 height 11
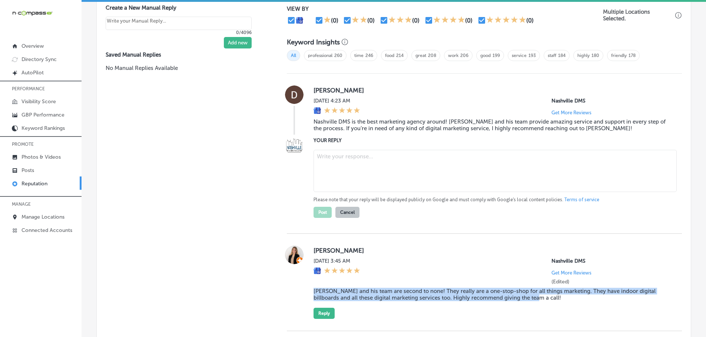
click at [364, 168] on textarea at bounding box center [494, 171] width 363 height 42
click at [359, 156] on textarea at bounding box center [494, 171] width 363 height 42
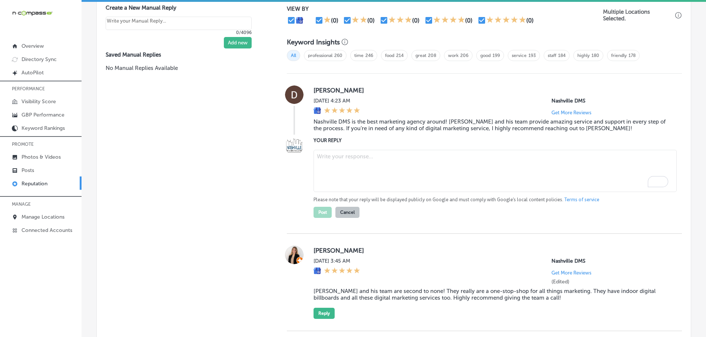
paste textarea "Thank you so much for the kind words! We're thrilled to hear that you had a gre…"
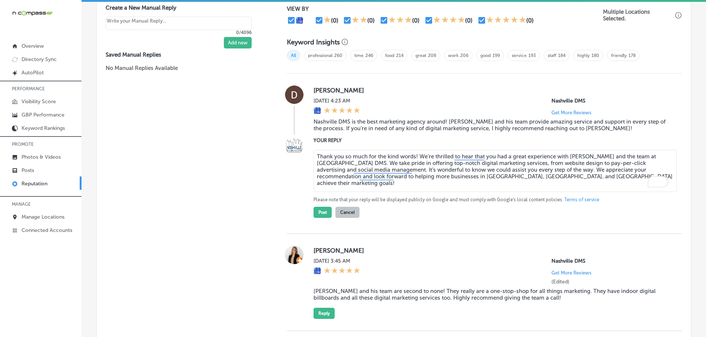
drag, startPoint x: 413, startPoint y: 156, endPoint x: 433, endPoint y: 159, distance: 19.9
click at [413, 156] on textarea "Thank you so much for the kind words! We're thrilled to hear that you had a gre…" at bounding box center [494, 171] width 363 height 42
click at [458, 156] on textarea "Thank you so much for the kind words, [PERSON_NAME]! We're thrilled to hear tha…" at bounding box center [494, 171] width 363 height 42
click at [448, 157] on textarea "Thank you so much for the kind words, [PERSON_NAME]! We're thrilled to hear tha…" at bounding box center [494, 171] width 363 height 42
drag, startPoint x: 448, startPoint y: 156, endPoint x: 466, endPoint y: 156, distance: 17.8
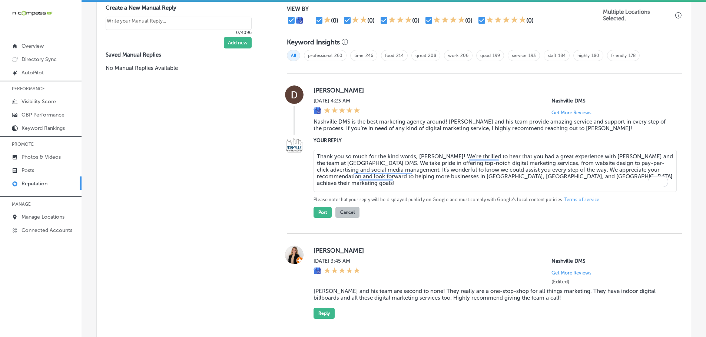
click at [466, 156] on textarea "Thank you so much for the kind words, [PERSON_NAME]! We're thrilled to hear tha…" at bounding box center [494, 171] width 363 height 42
type textarea "Thank you so much for the kind words, [PERSON_NAME]! We're happy to hear that y…"
click at [321, 212] on button "Post" at bounding box center [322, 212] width 18 height 11
type textarea "x"
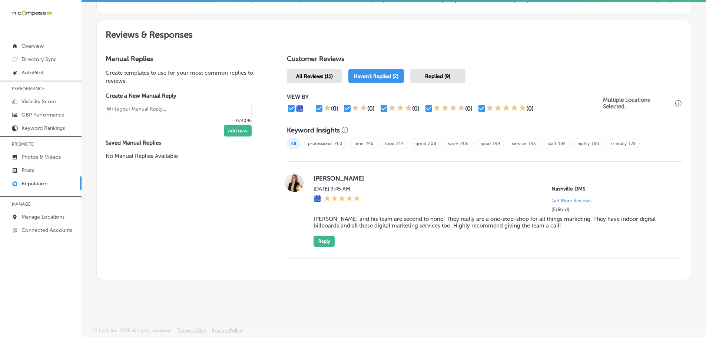
scroll to position [392, 0]
click at [325, 240] on button "Reply" at bounding box center [323, 241] width 21 height 11
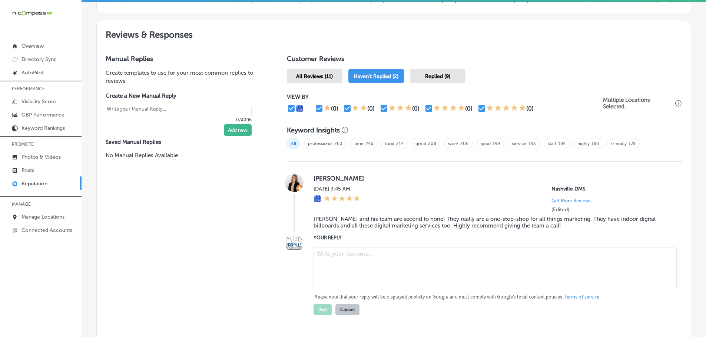
click at [346, 259] on textarea at bounding box center [494, 268] width 363 height 42
paste textarea "We’re so grateful for your positive feedback! At [GEOGRAPHIC_DATA] DMS, we stri…"
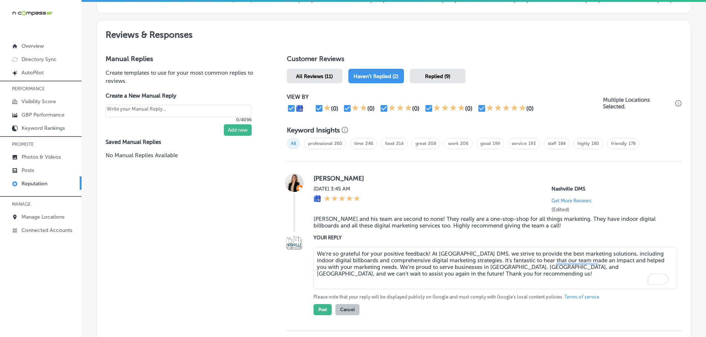
click at [426, 255] on textarea "We’re so grateful for your positive feedback! At [GEOGRAPHIC_DATA] DMS, we stri…" at bounding box center [494, 268] width 363 height 42
type textarea "We’re so grateful for your positive feedback, [PERSON_NAME]! At [GEOGRAPHIC_DAT…"
click at [320, 313] on button "Post" at bounding box center [322, 309] width 18 height 11
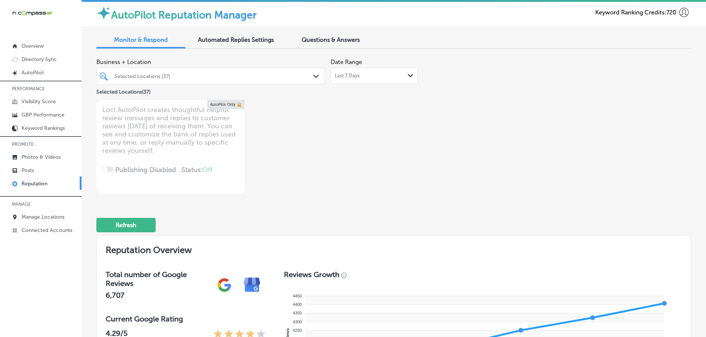
scroll to position [0, 0]
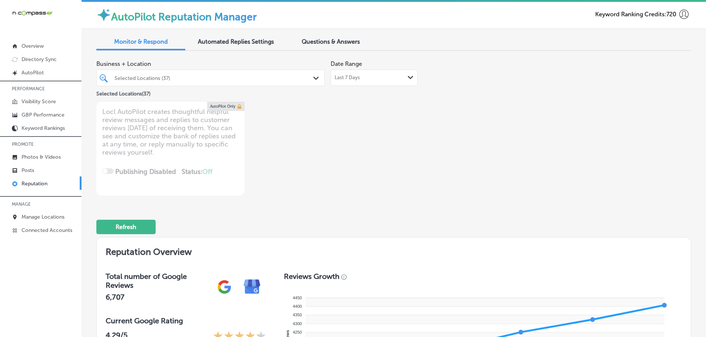
click at [313, 78] on icon "Path Created with Sketch." at bounding box center [316, 78] width 6 height 3
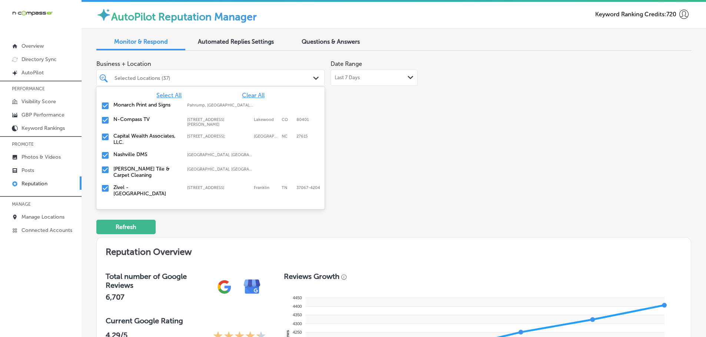
click at [244, 96] on span "Clear All" at bounding box center [253, 95] width 23 height 7
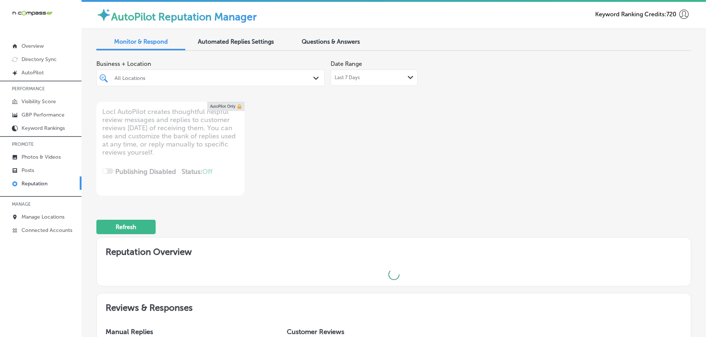
click at [181, 77] on div "All Locations" at bounding box center [213, 78] width 199 height 6
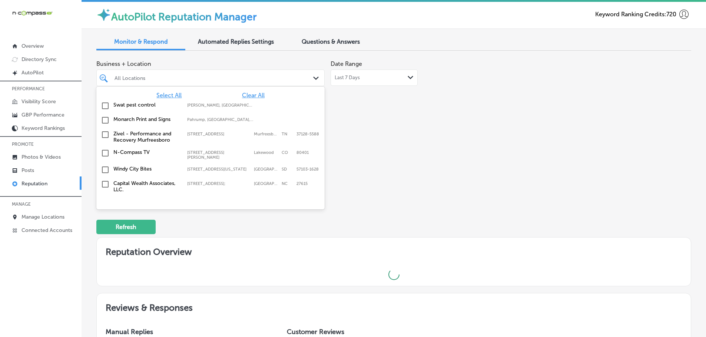
type textarea "x"
type input "pi"
type textarea "x"
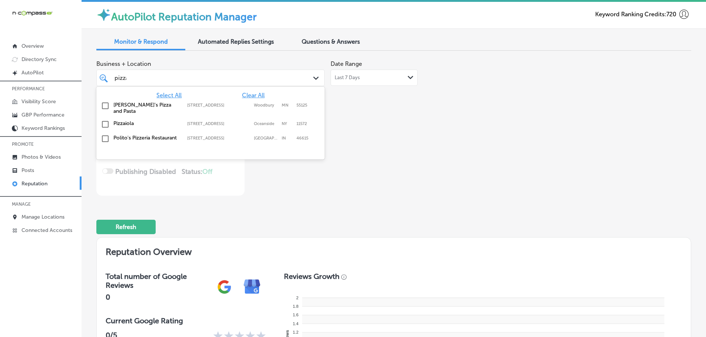
type input "pizzaiola"
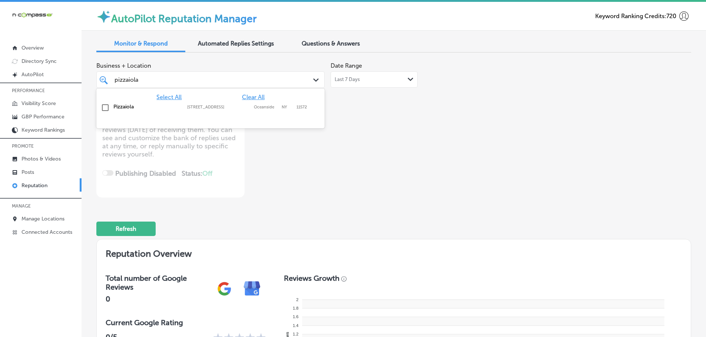
drag, startPoint x: 137, startPoint y: 79, endPoint x: 114, endPoint y: 79, distance: 23.3
click at [114, 79] on div "pizzaiola pizzaiola" at bounding box center [201, 80] width 174 height 10
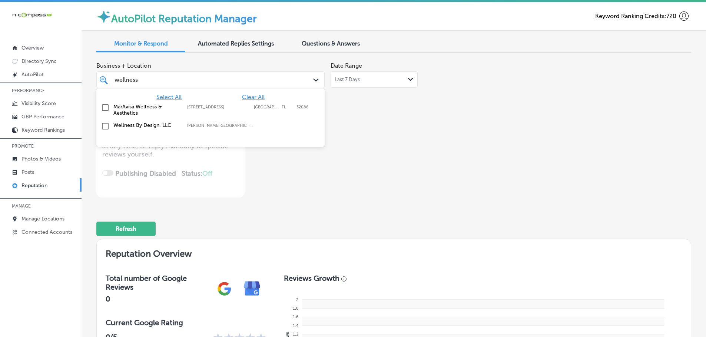
drag, startPoint x: 138, startPoint y: 81, endPoint x: 117, endPoint y: 78, distance: 21.3
click at [114, 80] on input "wellness" at bounding box center [126, 79] width 24 height 7
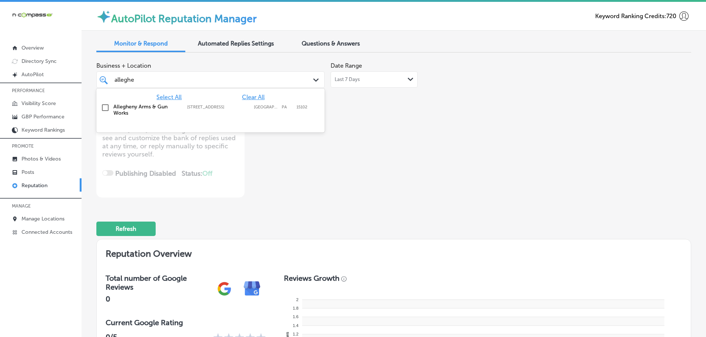
drag, startPoint x: 134, startPoint y: 80, endPoint x: 113, endPoint y: 79, distance: 21.1
click at [112, 80] on div "alleghe alleghe" at bounding box center [210, 79] width 199 height 11
type input "n-com"
click at [130, 107] on label "N-Compass TV" at bounding box center [146, 107] width 66 height 6
type textarea "x"
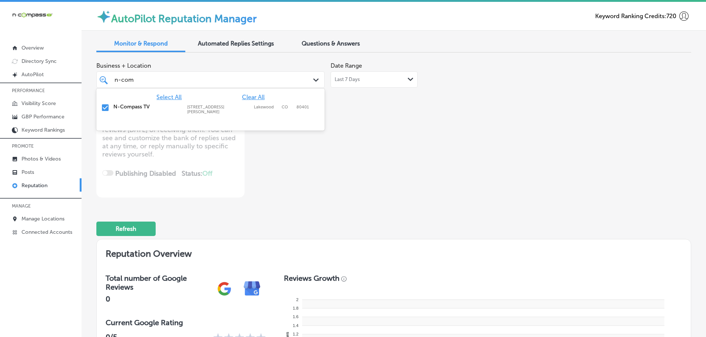
type input "n-com"
click at [334, 127] on div "Business + Location option [STREET_ADDRESS][PERSON_NAME]. [STREET_ADDRESS][PERS…" at bounding box center [274, 128] width 357 height 139
click at [171, 80] on div "n-com n-com" at bounding box center [201, 80] width 174 height 10
click at [242, 97] on span "Clear All" at bounding box center [253, 97] width 23 height 7
type textarea "x"
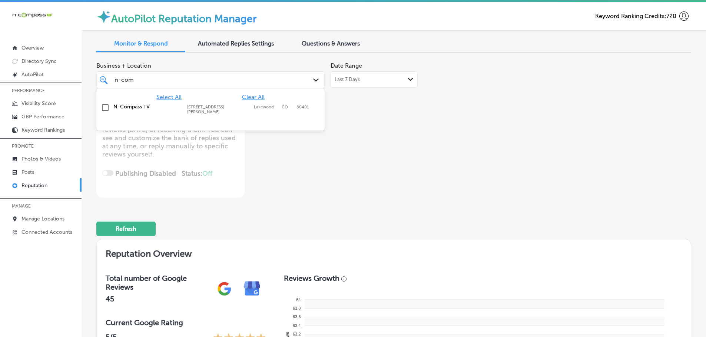
drag, startPoint x: 132, startPoint y: 80, endPoint x: 110, endPoint y: 80, distance: 22.2
click at [110, 80] on div "n-com n-com Path Created with Sketch." at bounding box center [210, 79] width 227 height 11
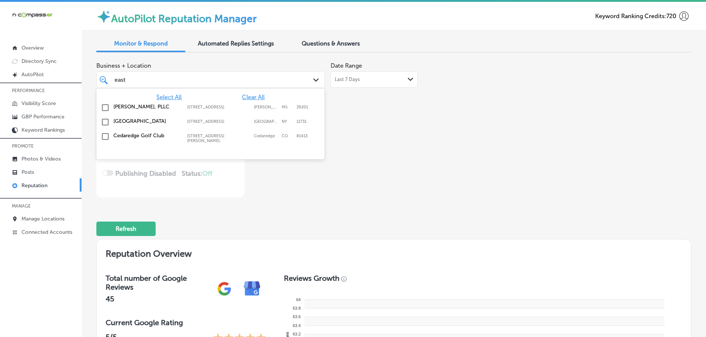
drag, startPoint x: 125, startPoint y: 80, endPoint x: 112, endPoint y: 81, distance: 13.0
click at [112, 81] on div "[GEOGRAPHIC_DATA]" at bounding box center [210, 79] width 199 height 11
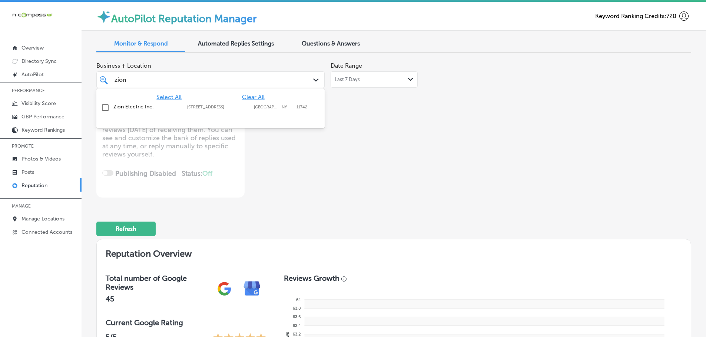
type input "zion"
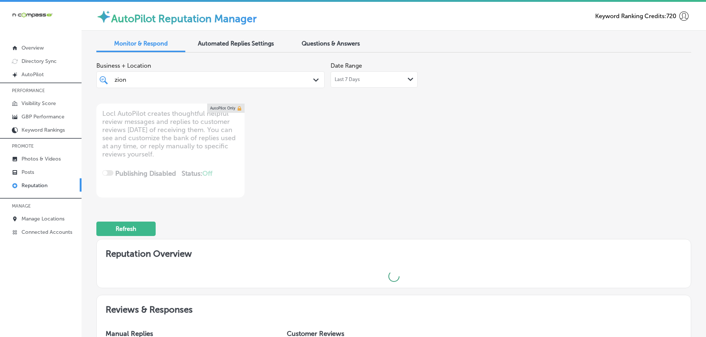
type textarea "x"
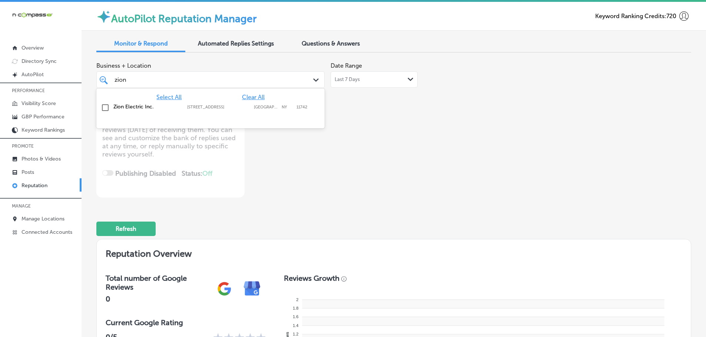
click at [129, 81] on div "zion zion" at bounding box center [201, 80] width 174 height 10
drag, startPoint x: 126, startPoint y: 79, endPoint x: 114, endPoint y: 77, distance: 12.0
click at [114, 79] on div "zion zion" at bounding box center [201, 80] width 174 height 10
drag, startPoint x: 126, startPoint y: 79, endPoint x: 112, endPoint y: 80, distance: 14.1
click at [112, 80] on div "junz junz" at bounding box center [210, 79] width 199 height 11
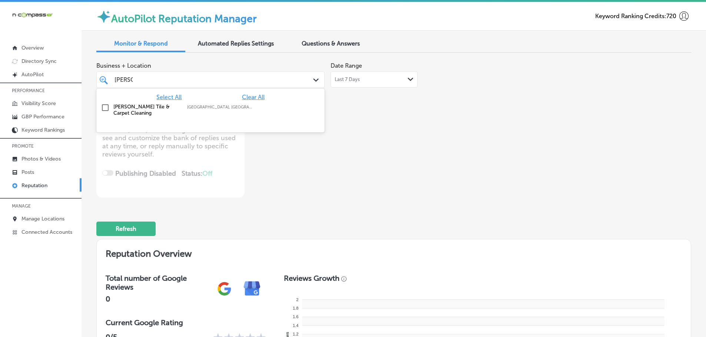
drag, startPoint x: 132, startPoint y: 79, endPoint x: 114, endPoint y: 79, distance: 17.4
click at [116, 79] on input "[PERSON_NAME]" at bounding box center [123, 79] width 18 height 7
click at [114, 79] on div "[PERSON_NAME]" at bounding box center [201, 80] width 174 height 10
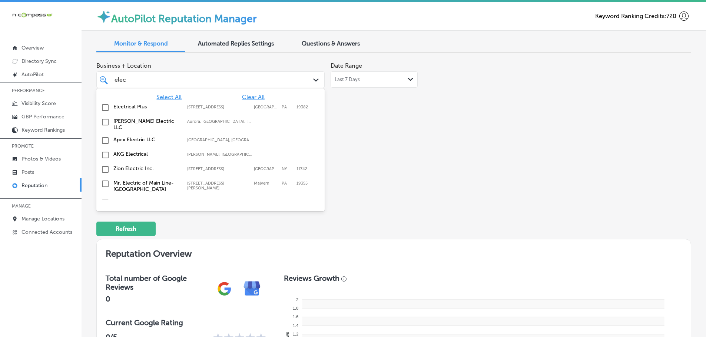
drag, startPoint x: 126, startPoint y: 80, endPoint x: 114, endPoint y: 80, distance: 11.5
click at [114, 80] on div "elec elec" at bounding box center [201, 80] width 174 height 10
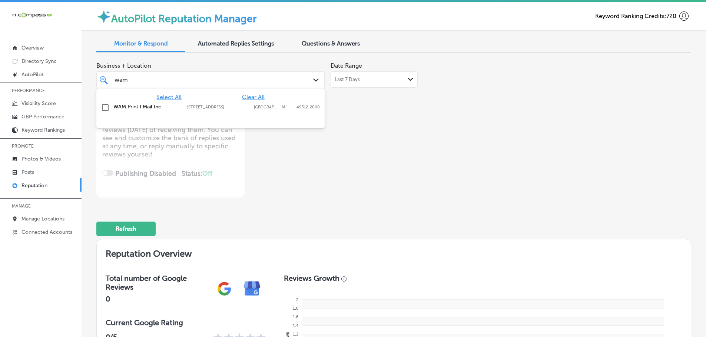
drag, startPoint x: 127, startPoint y: 80, endPoint x: 112, endPoint y: 81, distance: 15.3
click at [112, 81] on div "wam wam" at bounding box center [210, 79] width 199 height 11
drag, startPoint x: 131, startPoint y: 79, endPoint x: 114, endPoint y: 78, distance: 16.7
click at [112, 79] on div "viewp viewp" at bounding box center [210, 79] width 199 height 11
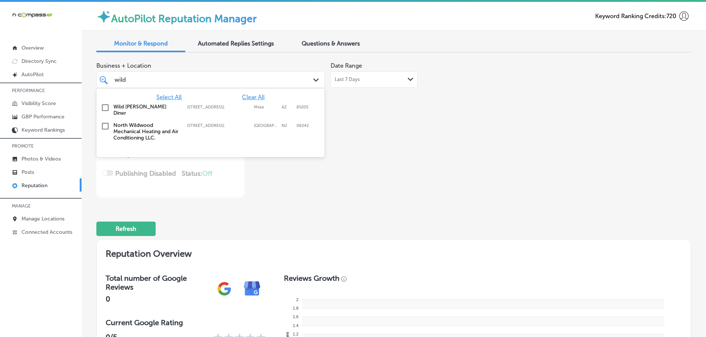
drag, startPoint x: 124, startPoint y: 80, endPoint x: 112, endPoint y: 80, distance: 12.2
click at [112, 80] on div "wild wild" at bounding box center [210, 79] width 199 height 11
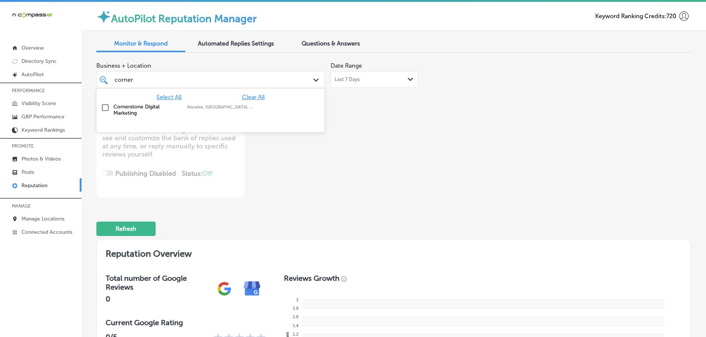
drag, startPoint x: 134, startPoint y: 79, endPoint x: 121, endPoint y: 79, distance: 13.0
click at [121, 79] on div "corner corner" at bounding box center [201, 80] width 174 height 10
drag, startPoint x: 132, startPoint y: 79, endPoint x: 108, endPoint y: 78, distance: 24.1
click at [108, 79] on div "corner corner Path Created with Sketch." at bounding box center [210, 79] width 227 height 11
drag, startPoint x: 124, startPoint y: 80, endPoint x: 112, endPoint y: 80, distance: 12.6
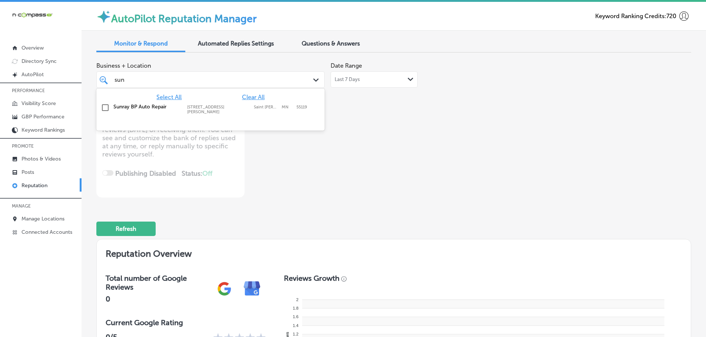
click at [112, 80] on div "[PERSON_NAME]" at bounding box center [210, 79] width 199 height 11
drag, startPoint x: 120, startPoint y: 79, endPoint x: 110, endPoint y: 77, distance: 10.0
click at [111, 79] on div "a1 a1" at bounding box center [210, 79] width 199 height 11
drag, startPoint x: 129, startPoint y: 79, endPoint x: 117, endPoint y: 79, distance: 11.5
click at [117, 79] on input "injury" at bounding box center [122, 79] width 16 height 7
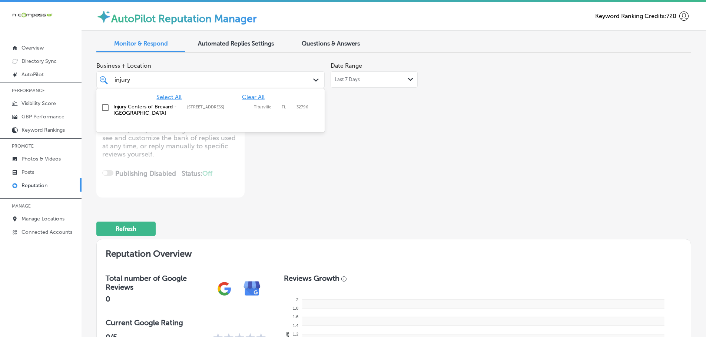
type input "i"
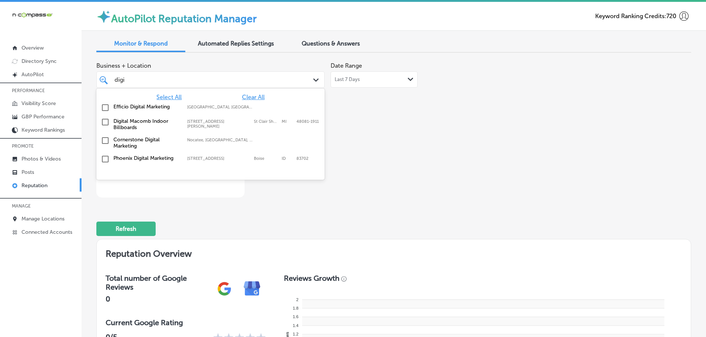
drag, startPoint x: 124, startPoint y: 80, endPoint x: 113, endPoint y: 79, distance: 11.2
click at [113, 80] on div "digi digi" at bounding box center [210, 79] width 199 height 11
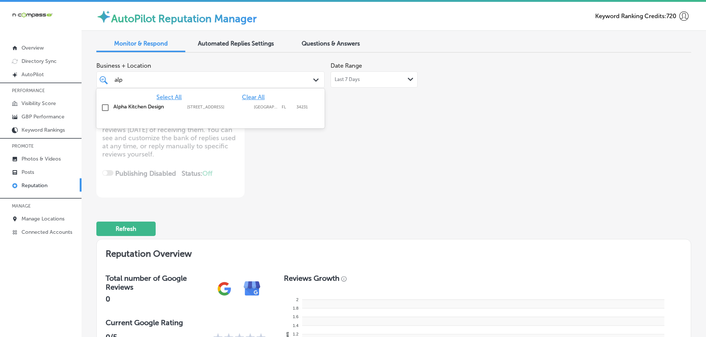
drag, startPoint x: 122, startPoint y: 80, endPoint x: 113, endPoint y: 80, distance: 8.1
click at [113, 80] on div "alp alp" at bounding box center [210, 79] width 199 height 11
drag, startPoint x: 131, startPoint y: 79, endPoint x: 117, endPoint y: 77, distance: 14.6
click at [116, 79] on input "efficio" at bounding box center [123, 79] width 18 height 7
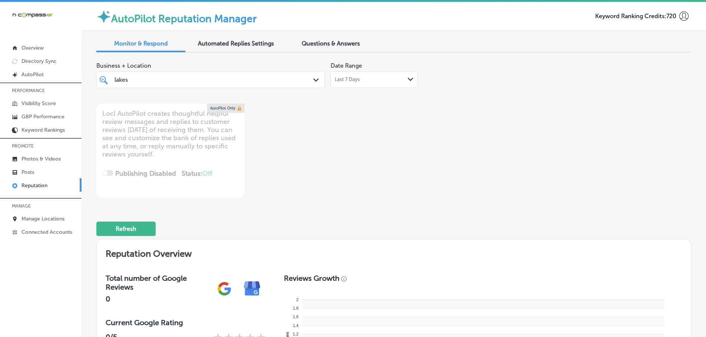
drag, startPoint x: 127, startPoint y: 80, endPoint x: 115, endPoint y: 78, distance: 12.5
click at [113, 79] on div "lakes lakes" at bounding box center [210, 79] width 199 height 11
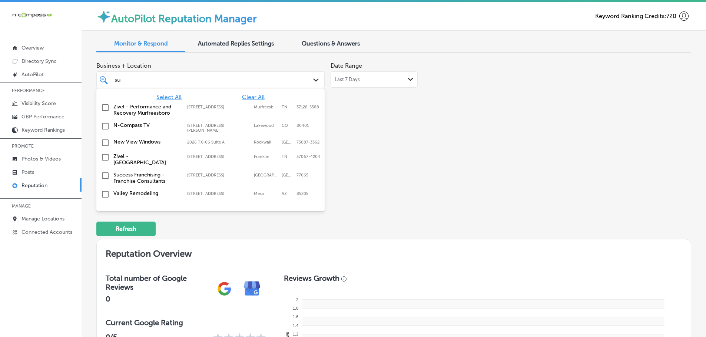
type input "s"
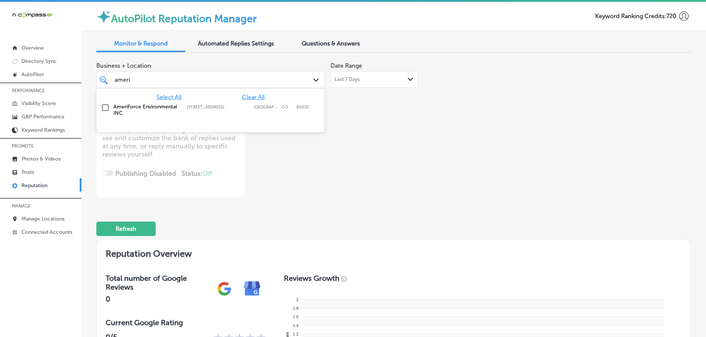
drag, startPoint x: 129, startPoint y: 79, endPoint x: 133, endPoint y: 80, distance: 4.7
click at [110, 80] on div "ameri ameri Path Created with Sketch." at bounding box center [210, 79] width 227 height 11
click at [131, 79] on div "ameri ameri" at bounding box center [201, 80] width 174 height 10
drag, startPoint x: 130, startPoint y: 79, endPoint x: 114, endPoint y: 79, distance: 15.6
click at [114, 79] on div "ameri ameri" at bounding box center [201, 80] width 174 height 10
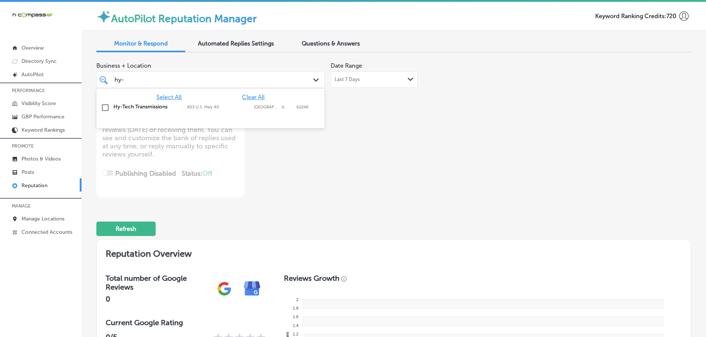
drag, startPoint x: 123, startPoint y: 80, endPoint x: 112, endPoint y: 80, distance: 11.1
click at [112, 80] on div "hy- hy-" at bounding box center [210, 79] width 199 height 11
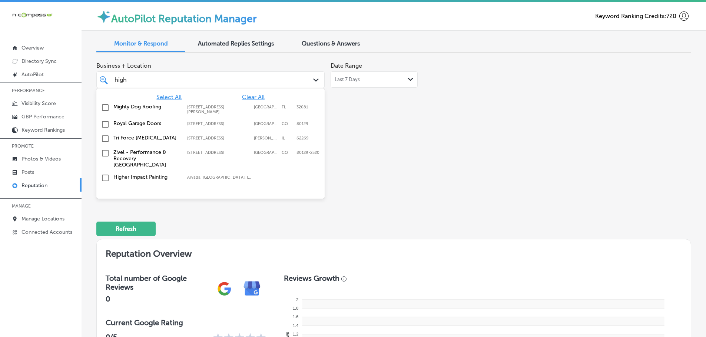
drag, startPoint x: 126, startPoint y: 80, endPoint x: 116, endPoint y: 80, distance: 10.4
click at [116, 80] on input "high" at bounding box center [120, 79] width 13 height 7
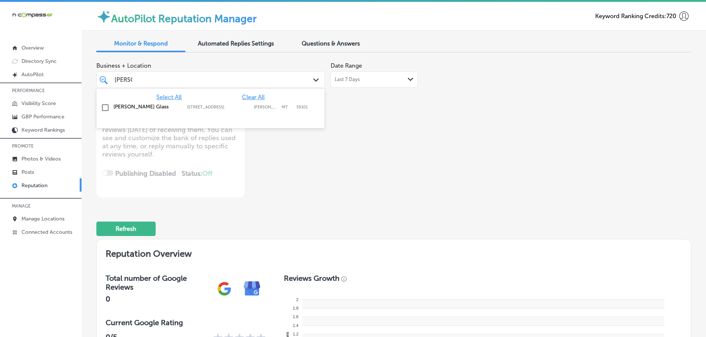
click at [132, 80] on div "[PERSON_NAME] [PERSON_NAME]" at bounding box center [201, 80] width 174 height 10
drag, startPoint x: 131, startPoint y: 80, endPoint x: 117, endPoint y: 80, distance: 13.7
click at [117, 80] on input "[PERSON_NAME]" at bounding box center [123, 79] width 18 height 7
type input "c"
drag, startPoint x: 133, startPoint y: 79, endPoint x: 117, endPoint y: 78, distance: 16.3
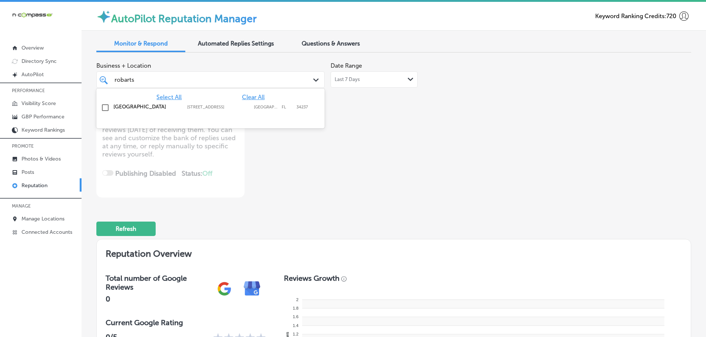
click at [113, 80] on div "robarts robarts" at bounding box center [210, 79] width 199 height 11
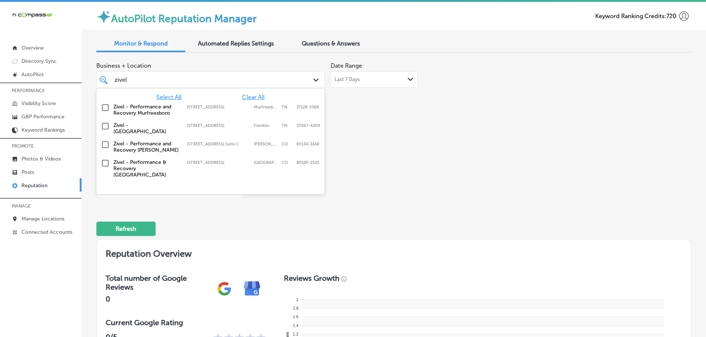
drag, startPoint x: 126, startPoint y: 79, endPoint x: 111, endPoint y: 80, distance: 15.2
click at [111, 80] on div "zivel zivel" at bounding box center [210, 79] width 199 height 11
type input "l"
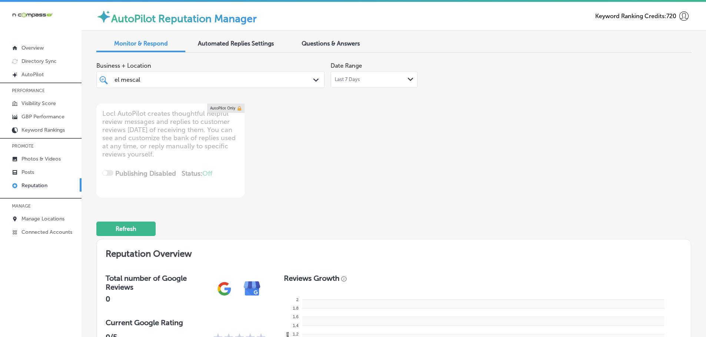
click at [137, 79] on div "el mescal el mescal" at bounding box center [201, 80] width 174 height 10
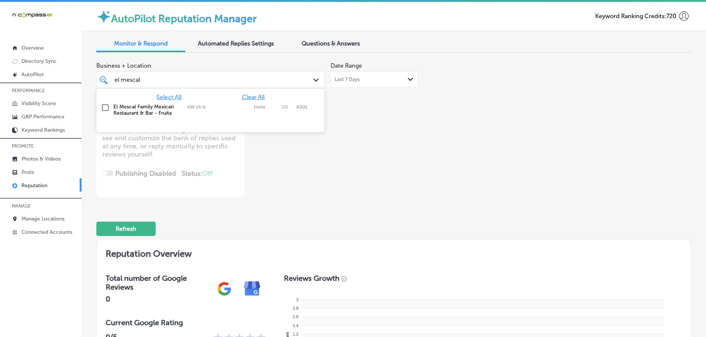
drag, startPoint x: 140, startPoint y: 79, endPoint x: 106, endPoint y: 80, distance: 33.7
click at [106, 80] on div "el mescal el mescal Path Created with Sketch." at bounding box center [210, 79] width 227 height 11
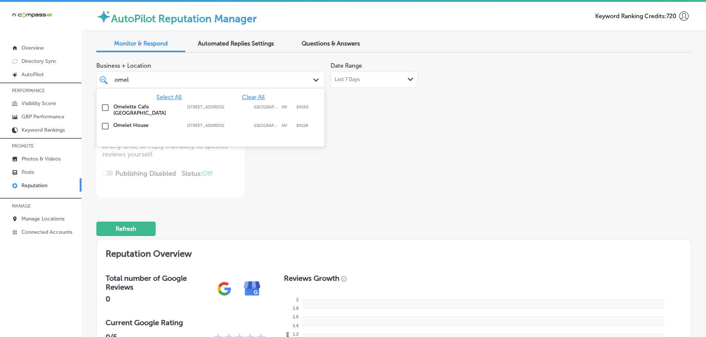
drag, startPoint x: 128, startPoint y: 80, endPoint x: 116, endPoint y: 78, distance: 12.8
click at [113, 79] on div "[PERSON_NAME]" at bounding box center [210, 79] width 199 height 11
drag, startPoint x: 133, startPoint y: 79, endPoint x: 115, endPoint y: 80, distance: 18.2
click at [112, 80] on div "hitmen hitmen" at bounding box center [210, 79] width 199 height 11
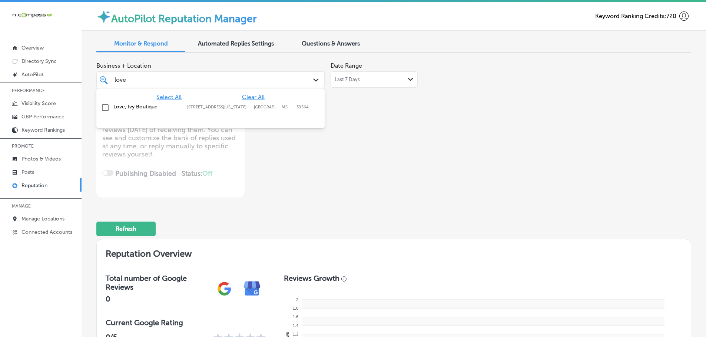
drag, startPoint x: 115, startPoint y: 80, endPoint x: 110, endPoint y: 79, distance: 5.8
click at [108, 79] on div "love love Path Created with Sketch." at bounding box center [210, 79] width 227 height 11
drag, startPoint x: 128, startPoint y: 79, endPoint x: 110, endPoint y: 79, distance: 17.4
click at [110, 79] on div "capita capita Path Created with Sketch." at bounding box center [210, 79] width 227 height 11
drag, startPoint x: 128, startPoint y: 78, endPoint x: 109, endPoint y: 77, distance: 18.6
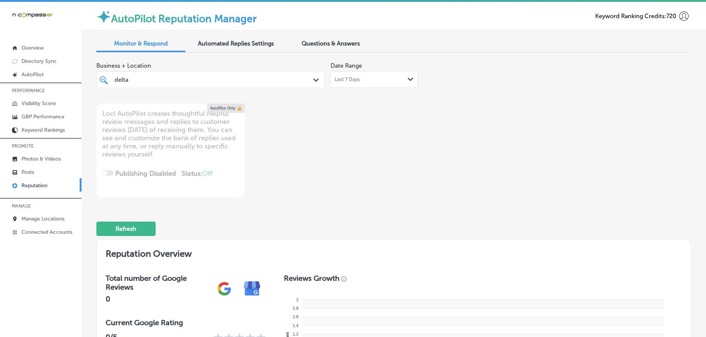
click at [109, 77] on div "delta delta Path Created with Sketch." at bounding box center [210, 79] width 227 height 11
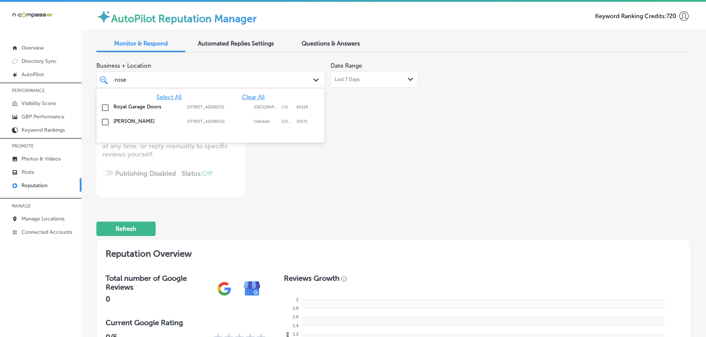
drag, startPoint x: 126, startPoint y: 80, endPoint x: 112, endPoint y: 80, distance: 13.3
click at [112, 80] on div "[PERSON_NAME]" at bounding box center [210, 79] width 199 height 11
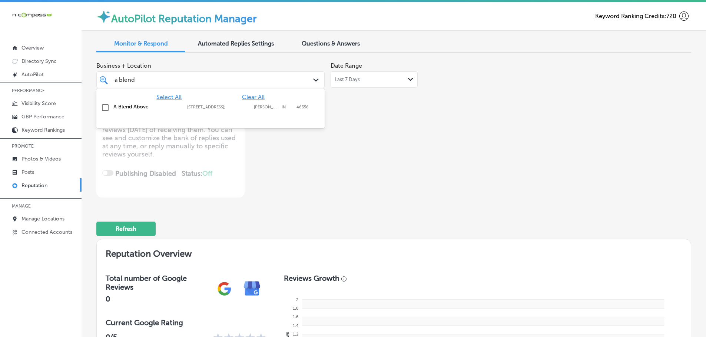
drag, startPoint x: 133, startPoint y: 78, endPoint x: 114, endPoint y: 75, distance: 19.9
click at [113, 77] on div "a blend a blend" at bounding box center [210, 79] width 199 height 11
drag, startPoint x: 136, startPoint y: 80, endPoint x: 114, endPoint y: 79, distance: 21.9
click at [113, 80] on div "cascade cascade" at bounding box center [210, 79] width 199 height 11
drag, startPoint x: 127, startPoint y: 80, endPoint x: 115, endPoint y: 79, distance: 11.9
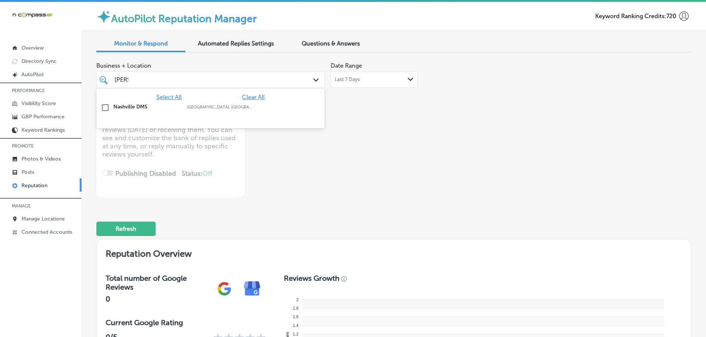
click at [114, 80] on input "[PERSON_NAME]" at bounding box center [121, 79] width 14 height 7
drag, startPoint x: 134, startPoint y: 80, endPoint x: 134, endPoint y: 89, distance: 8.5
click at [113, 80] on div "monarc monarc" at bounding box center [210, 79] width 199 height 11
type input "monarc"
click at [378, 146] on div "Business + Location option [STREET_ADDRESS][PERSON_NAME]. option focused, 1 of …" at bounding box center [274, 128] width 357 height 139
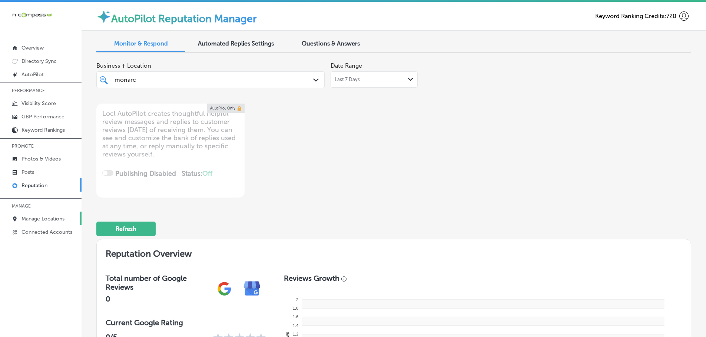
click at [47, 217] on p "Manage Locations" at bounding box center [42, 219] width 43 height 6
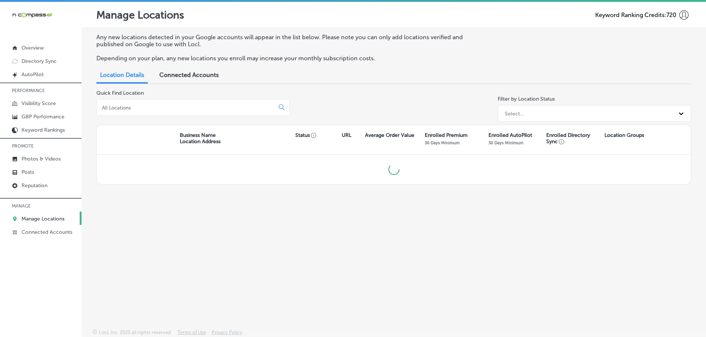
click at [191, 109] on input at bounding box center [187, 107] width 172 height 7
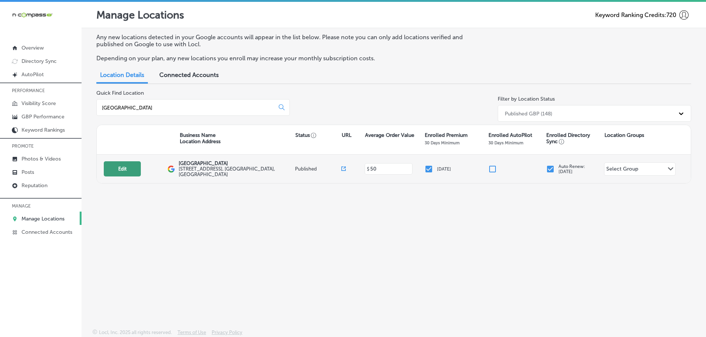
type input "[GEOGRAPHIC_DATA]"
click at [110, 170] on button "Edit" at bounding box center [122, 169] width 37 height 15
select select "US"
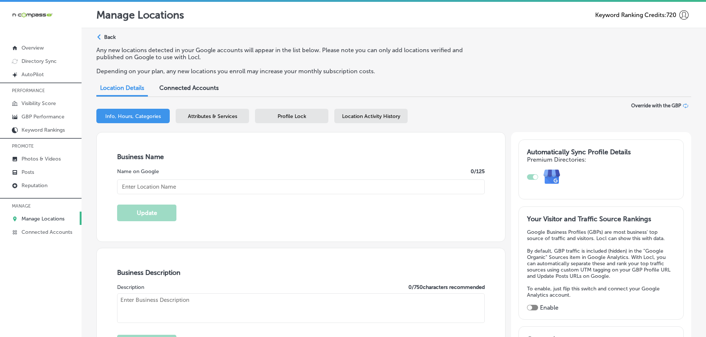
checkbox input "true"
type textarea "[GEOGRAPHIC_DATA] provides complete veterinary care for dogs, cats and exotic p…"
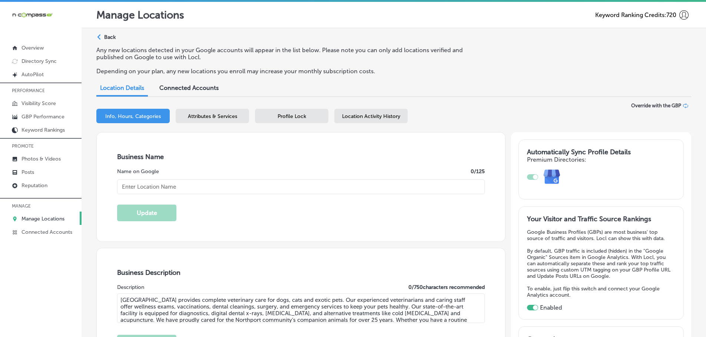
type input "[URL][DOMAIN_NAME]"
type input "[PHONE_NUMBER]"
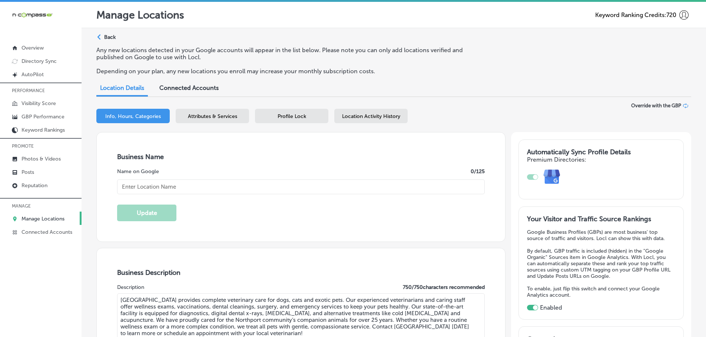
type input "[GEOGRAPHIC_DATA]"
type input "[STREET_ADDRESS]"
type input "[GEOGRAPHIC_DATA]"
type input "11731"
type input "US"
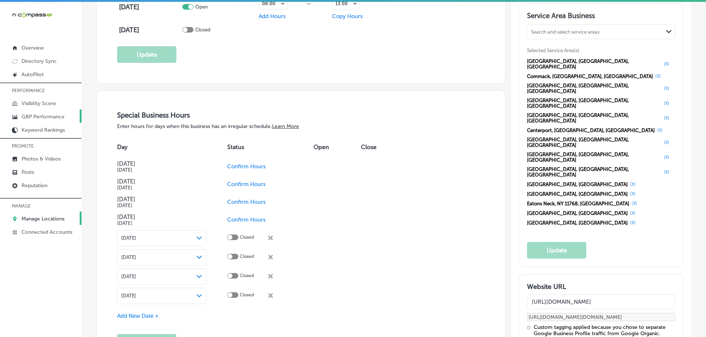
scroll to position [445, 0]
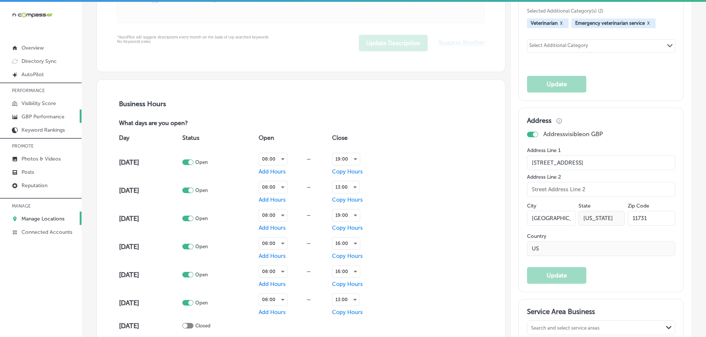
click at [34, 117] on p "GBP Performance" at bounding box center [42, 117] width 43 height 6
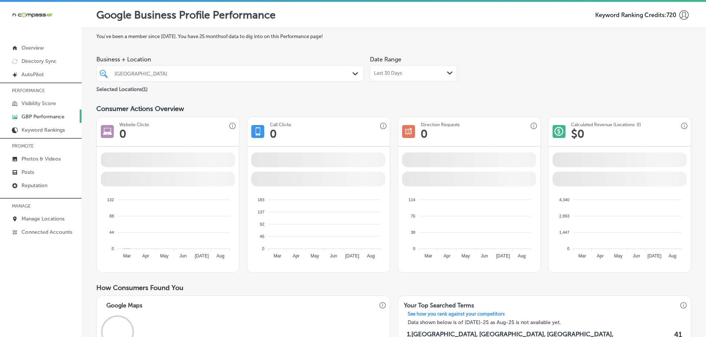
click at [432, 74] on div "Last 30 Days Path Created with Sketch." at bounding box center [413, 73] width 79 height 6
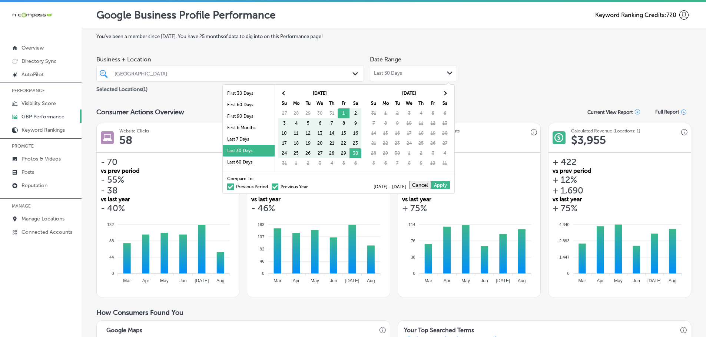
scroll to position [43, 0]
click at [244, 165] on li "Custom Range" at bounding box center [249, 165] width 52 height 11
click at [283, 92] on span at bounding box center [284, 93] width 4 height 4
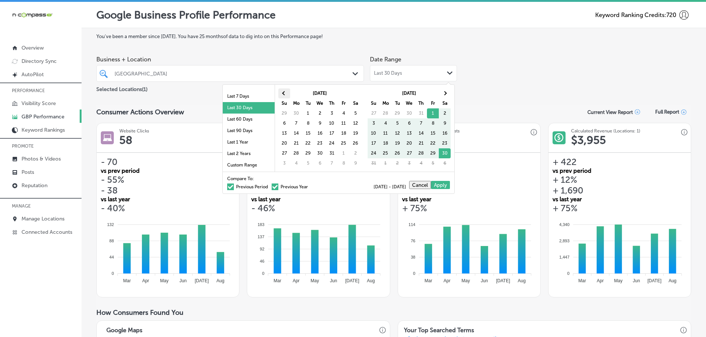
click at [283, 93] on span at bounding box center [284, 93] width 4 height 4
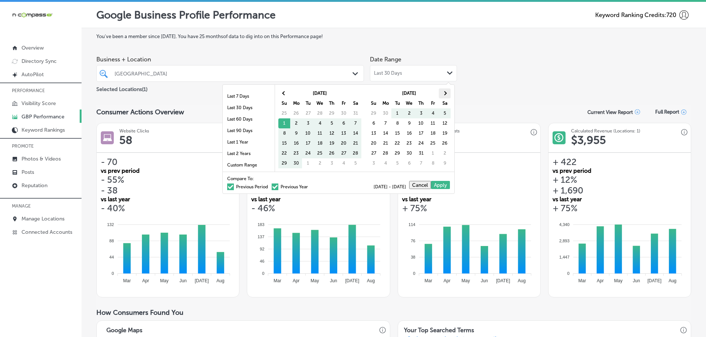
click at [445, 95] on span at bounding box center [444, 93] width 4 height 4
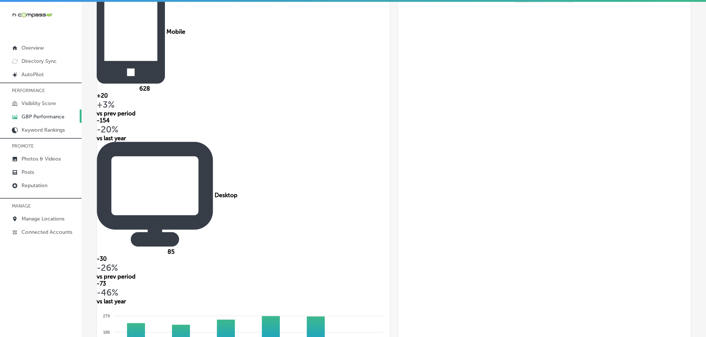
scroll to position [445, 0]
